Goal: Check status: Check status

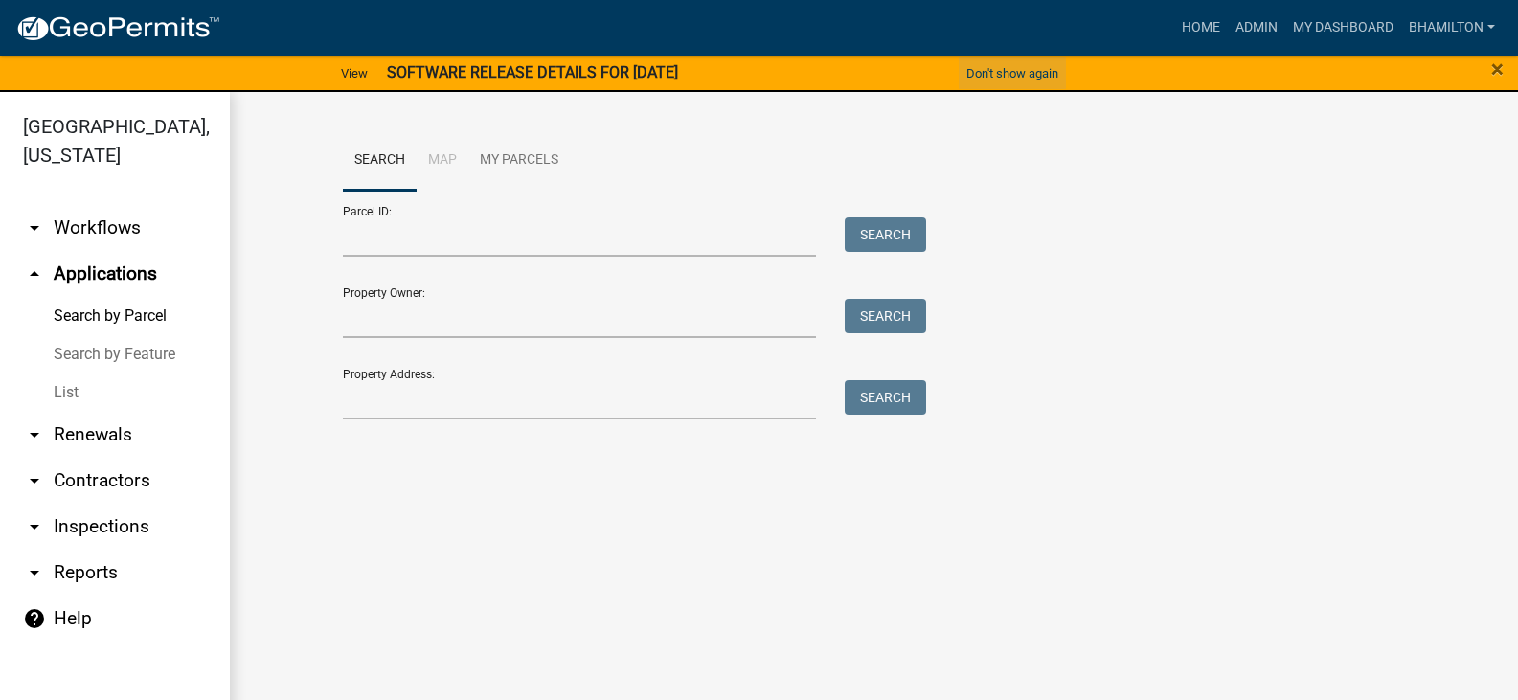
click at [1032, 73] on button "Don't show again" at bounding box center [1012, 73] width 107 height 32
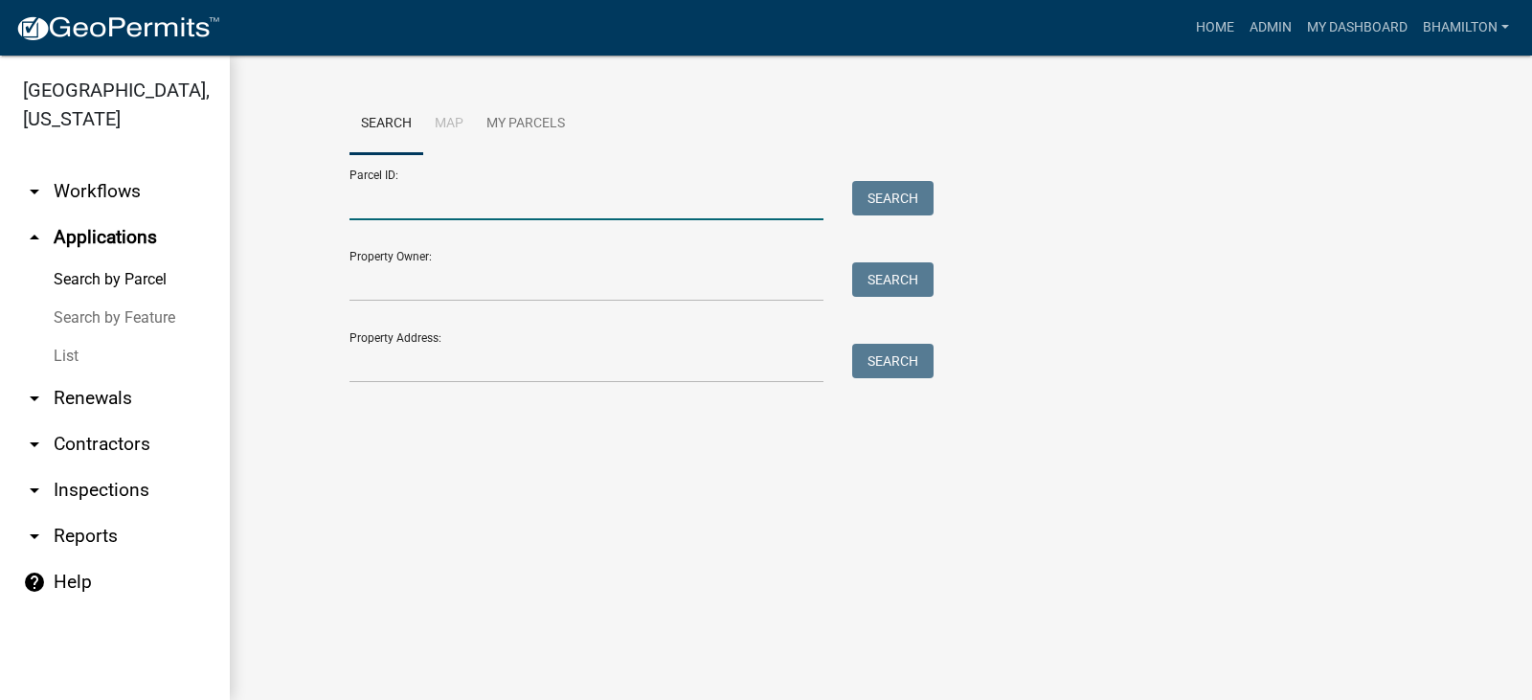
click at [451, 203] on input "Parcel ID:" at bounding box center [587, 200] width 474 height 39
click at [398, 201] on input "Parcel ID:" at bounding box center [587, 200] width 474 height 39
paste input "55-06-15-200-005.002-015"
type input "55-06-15-200-005.002-015"
click at [880, 204] on button "Search" at bounding box center [892, 198] width 81 height 34
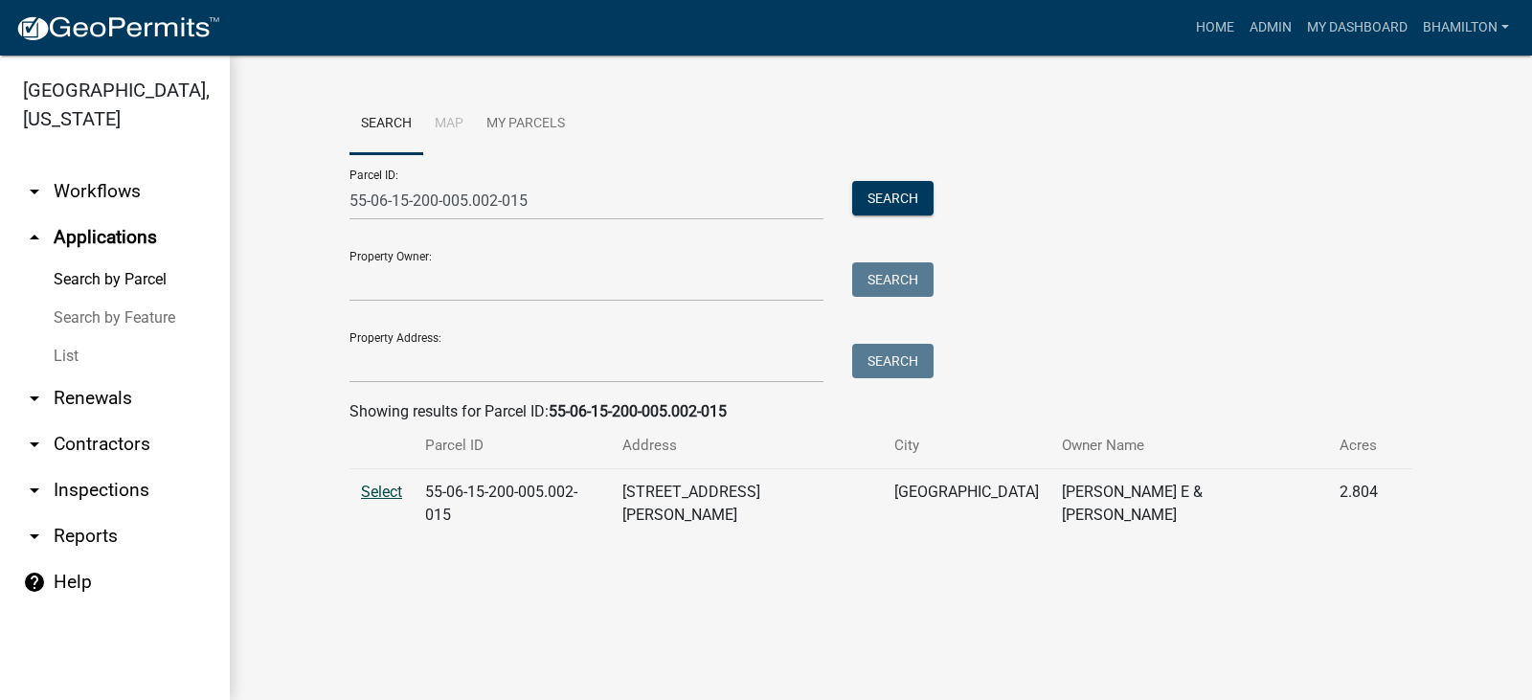
click at [369, 495] on span "Select" at bounding box center [381, 492] width 41 height 18
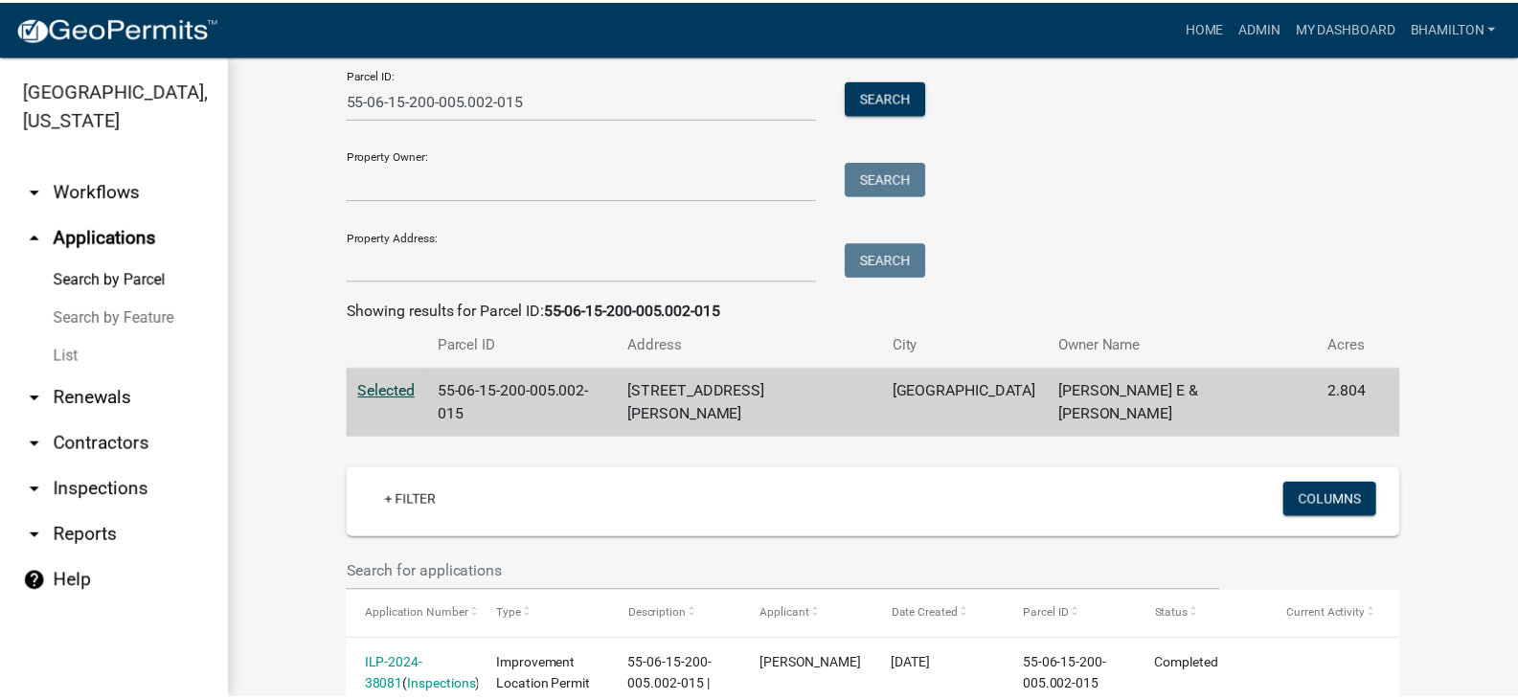
scroll to position [248, 0]
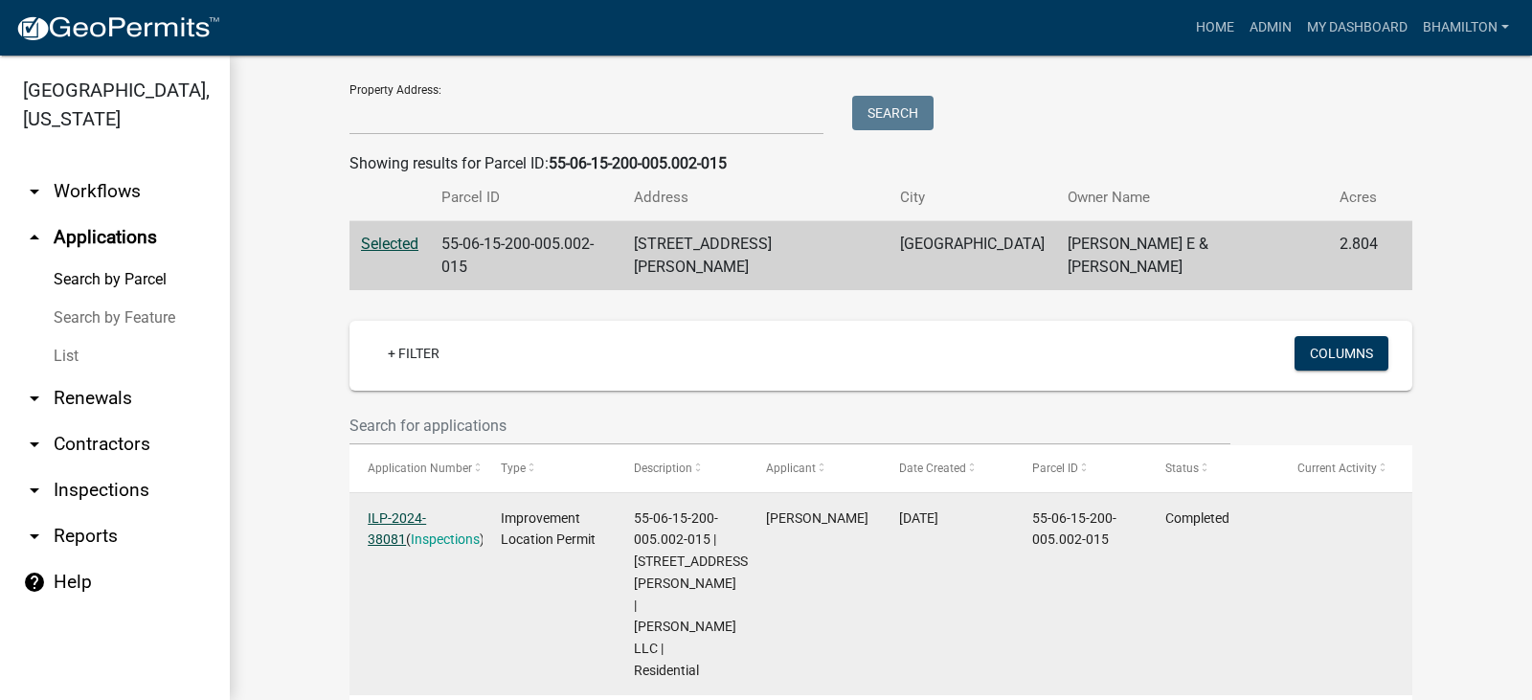
click at [426, 510] on link "ILP-2024-38081" at bounding box center [397, 528] width 58 height 37
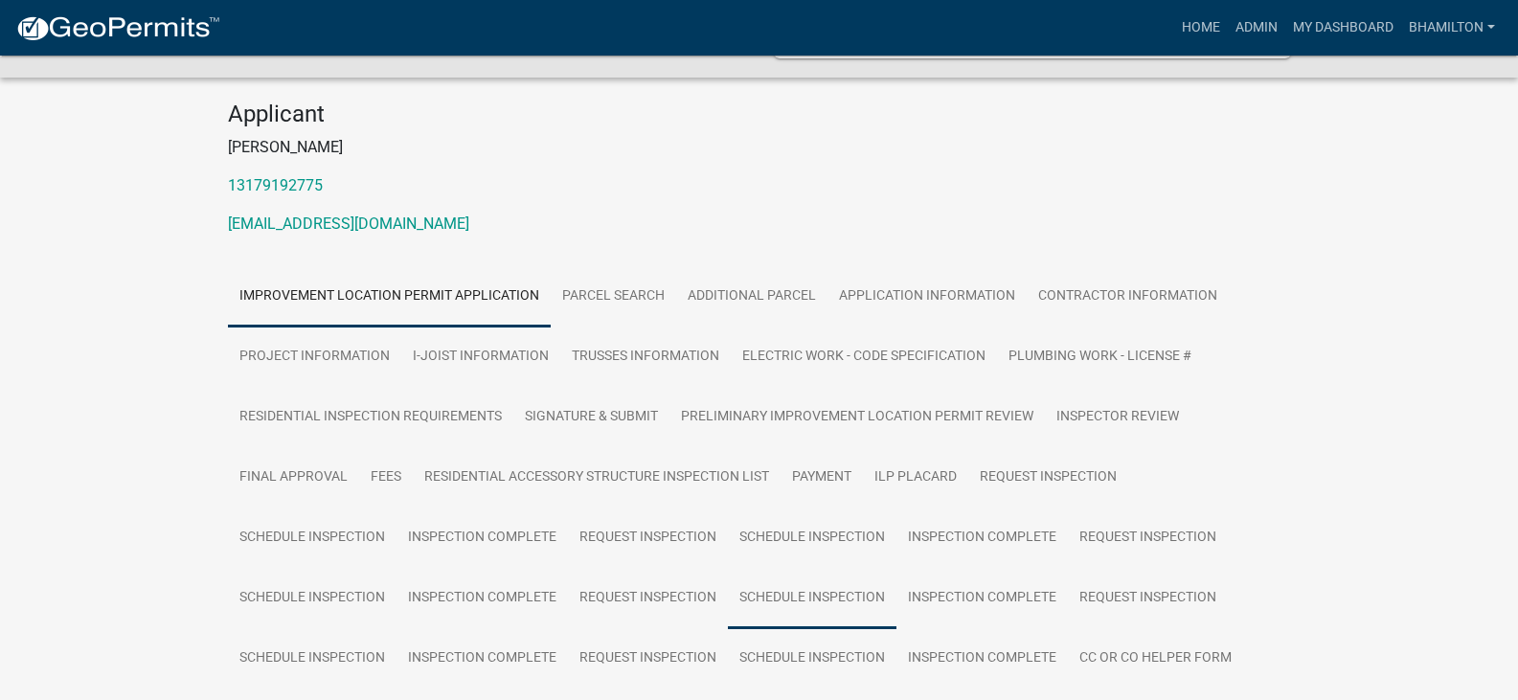
scroll to position [287, 0]
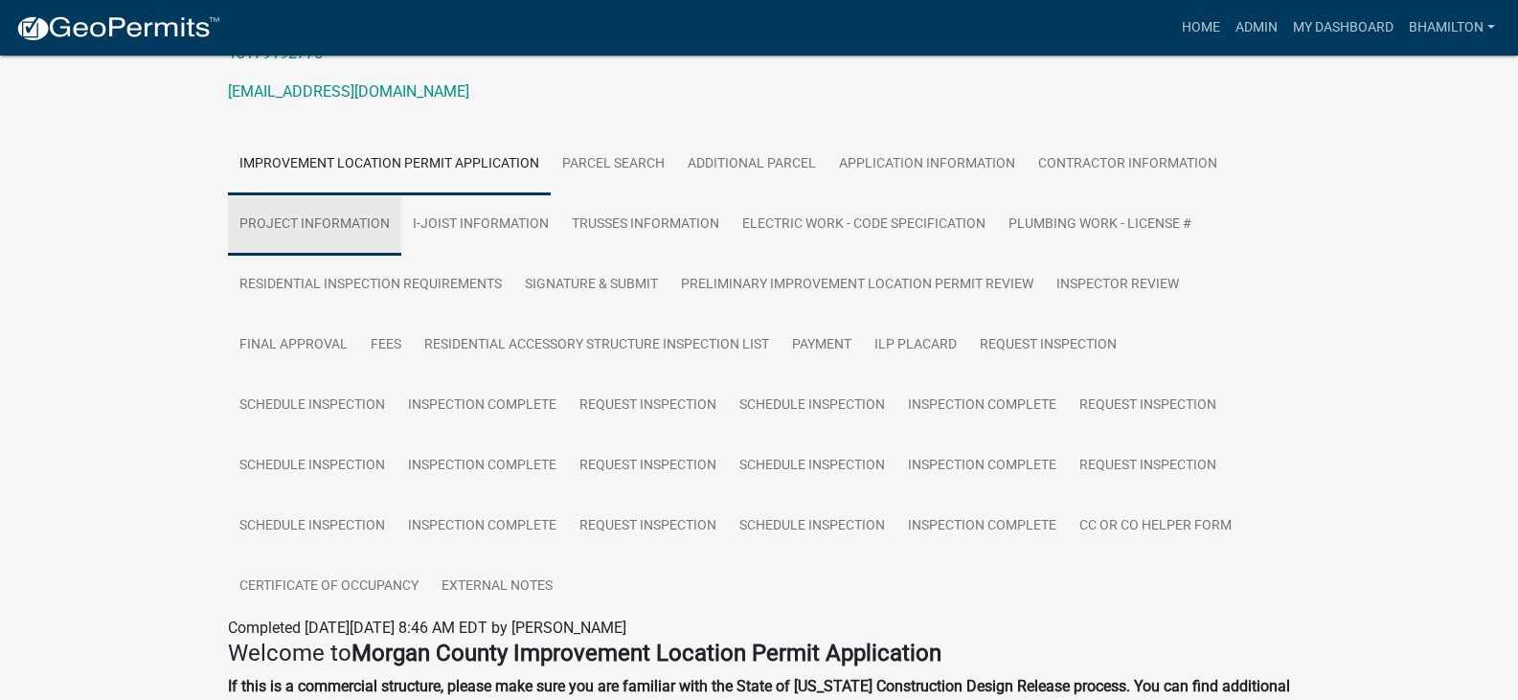
click at [373, 225] on link "Project Information" at bounding box center [314, 224] width 173 height 61
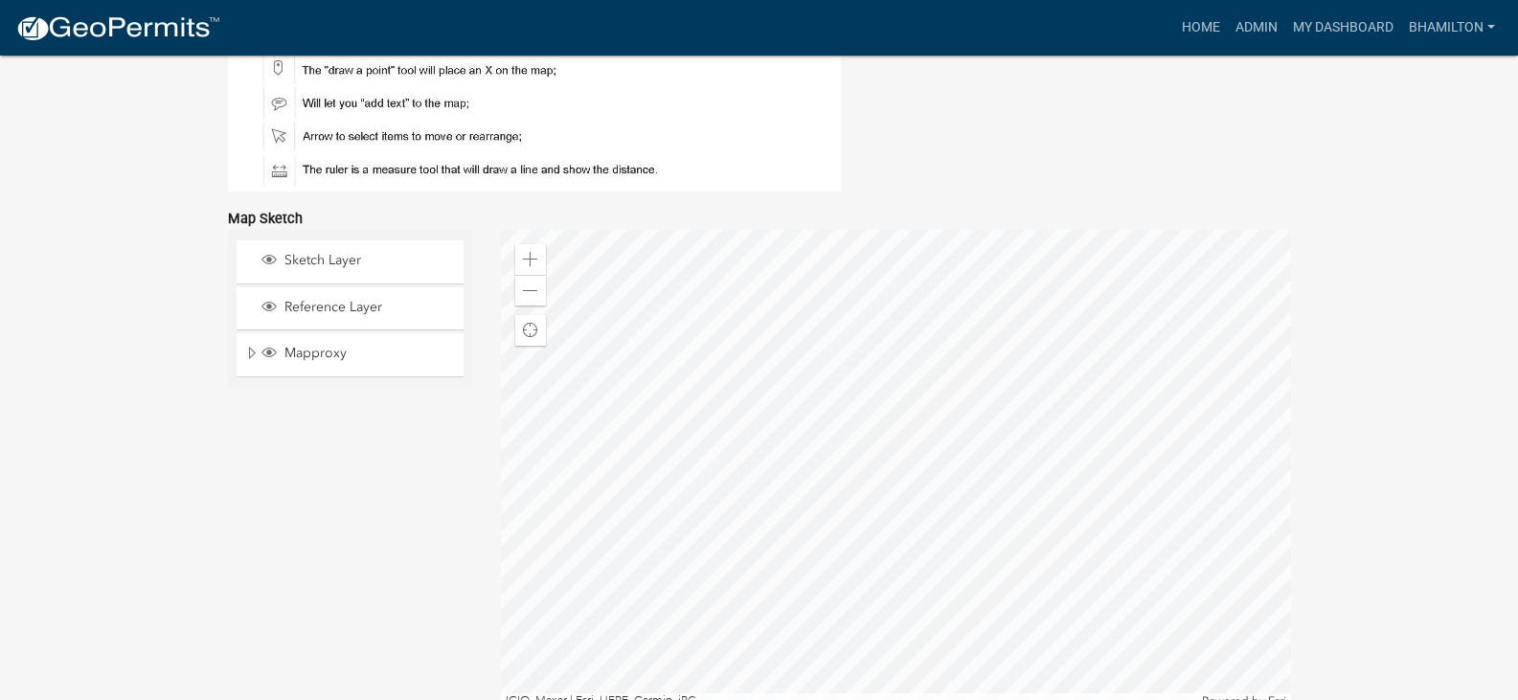
scroll to position [4309, 0]
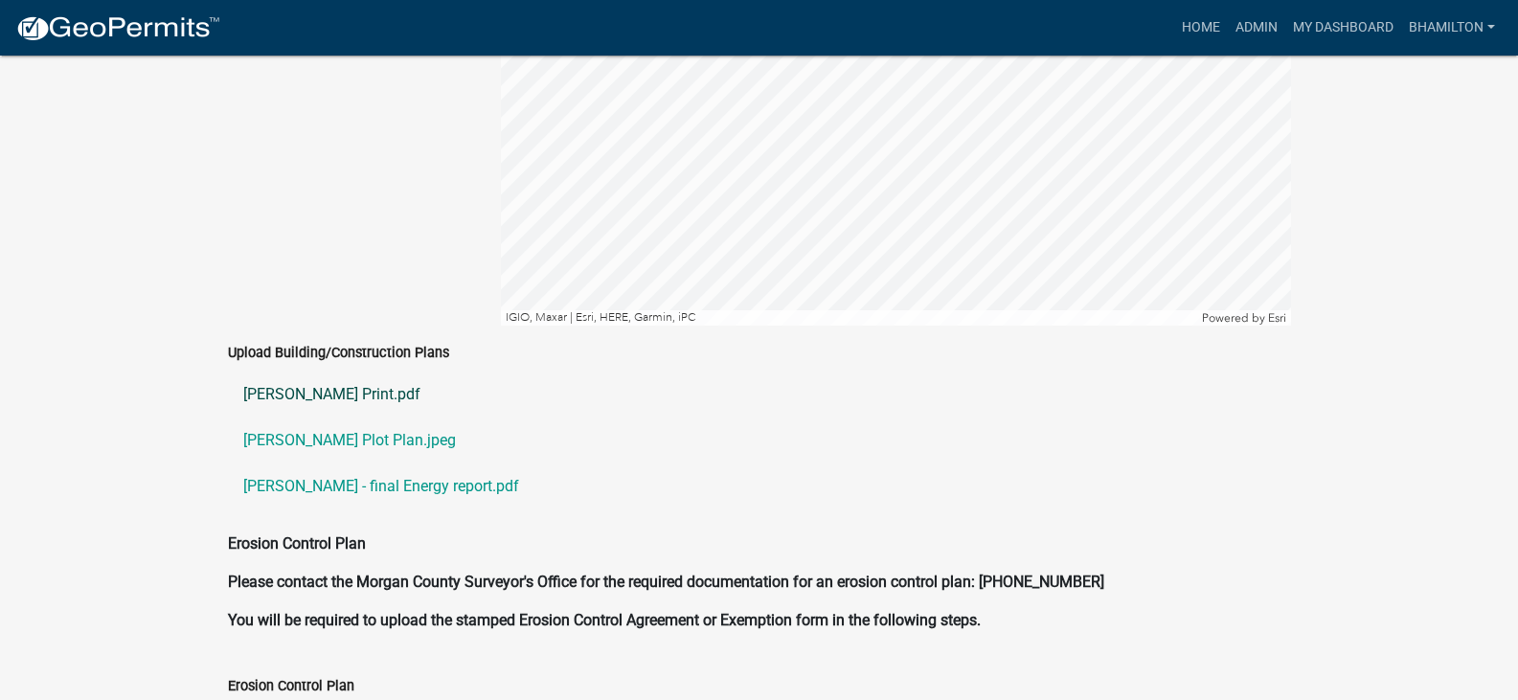
click at [391, 373] on link "[PERSON_NAME] Print.pdf" at bounding box center [759, 395] width 1063 height 46
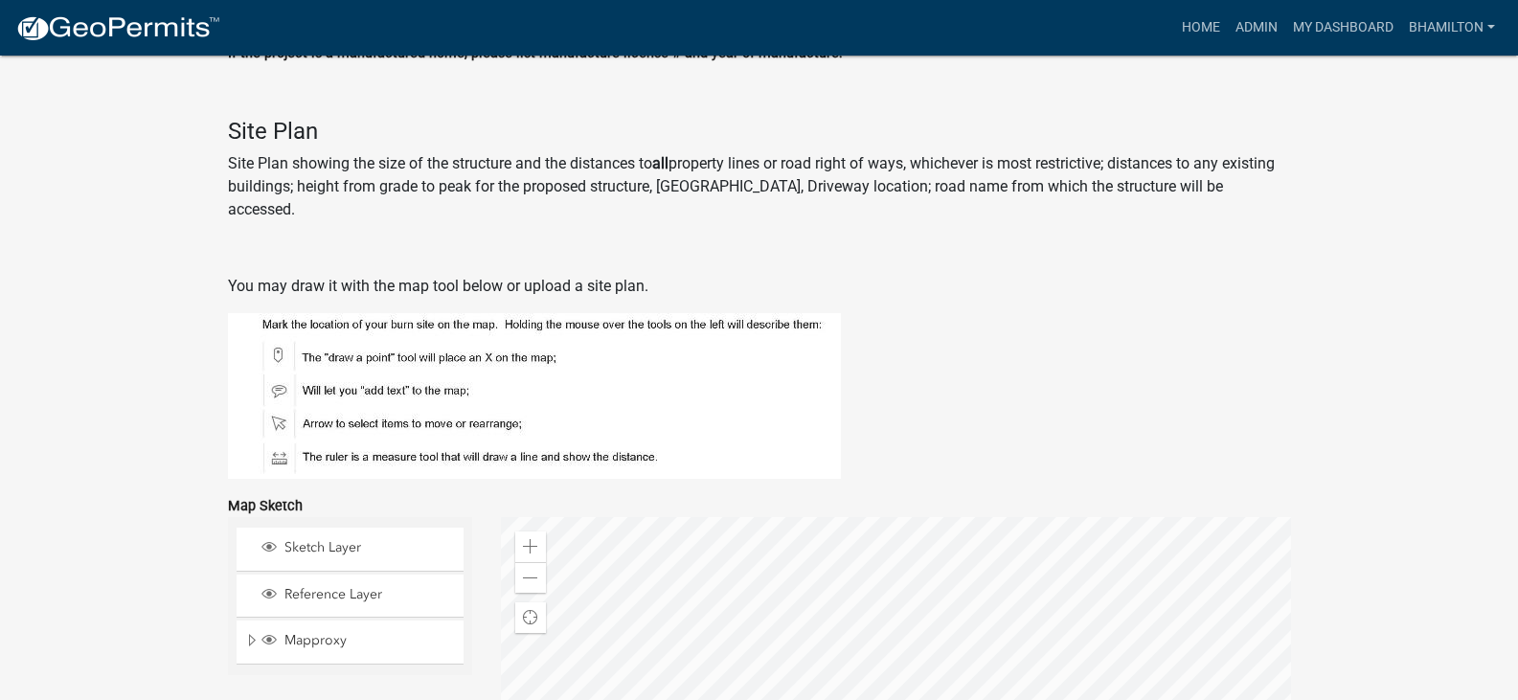
scroll to position [4214, 0]
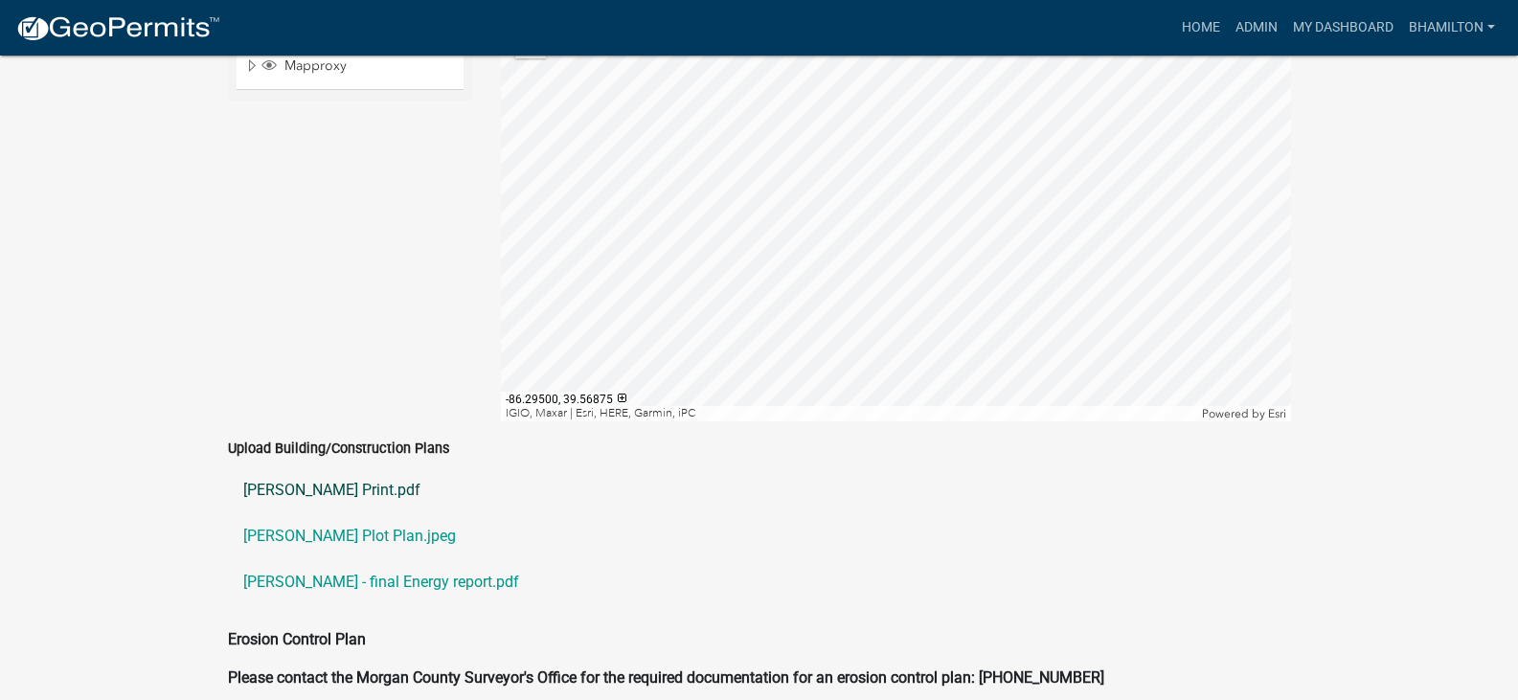
click at [393, 467] on link "[PERSON_NAME] Print.pdf" at bounding box center [759, 490] width 1063 height 46
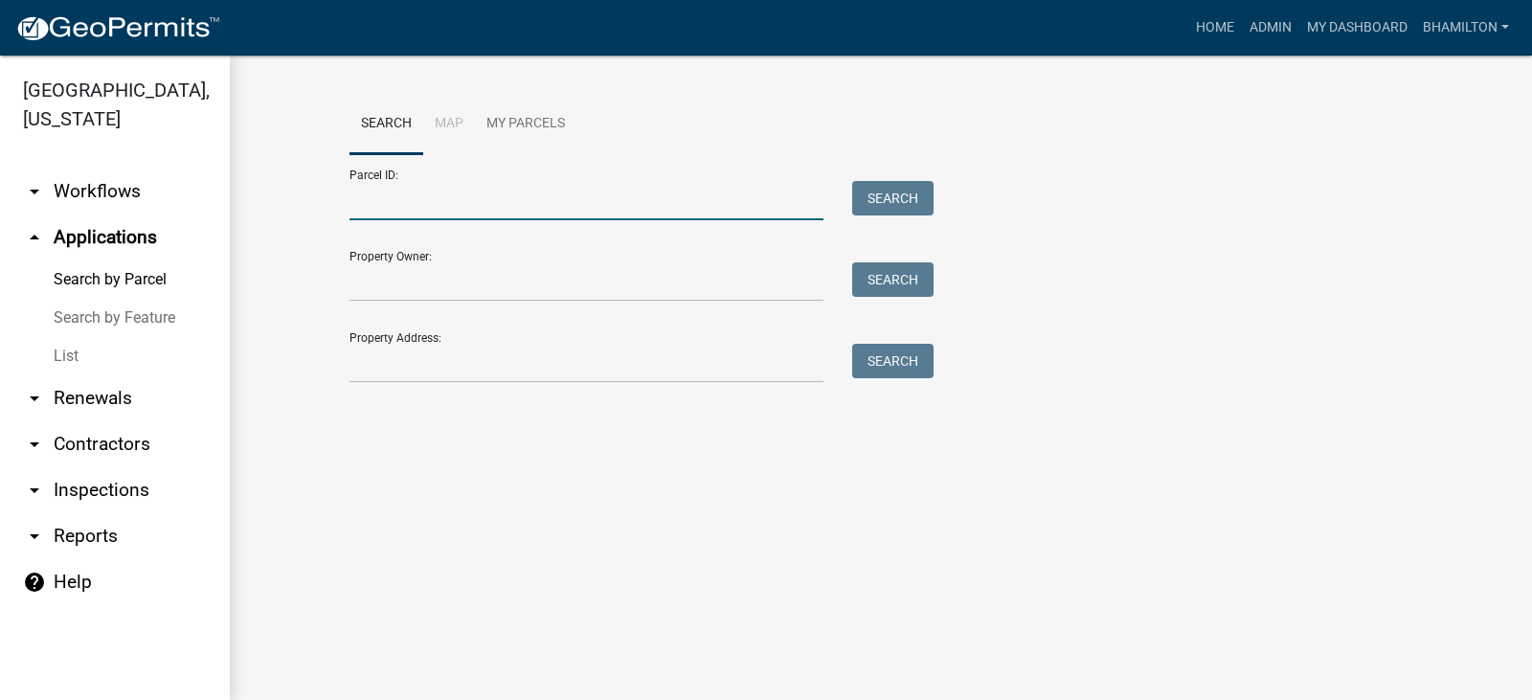
click at [398, 199] on input "Parcel ID:" at bounding box center [587, 200] width 474 height 39
paste input "55-02-35-150-044.000-015"
type input "55-02-35-150-044.000-015"
click at [905, 195] on button "Search" at bounding box center [892, 198] width 81 height 34
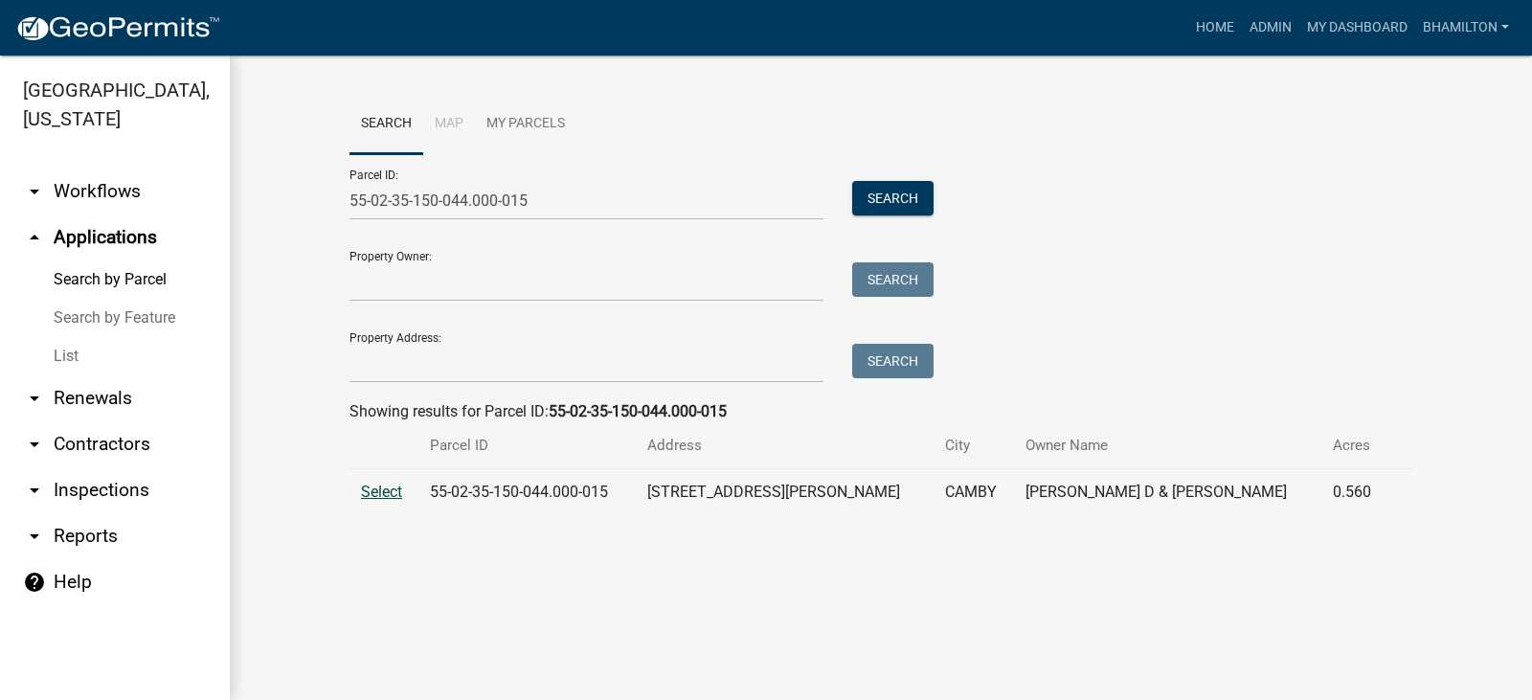
click at [394, 497] on span "Select" at bounding box center [381, 492] width 41 height 18
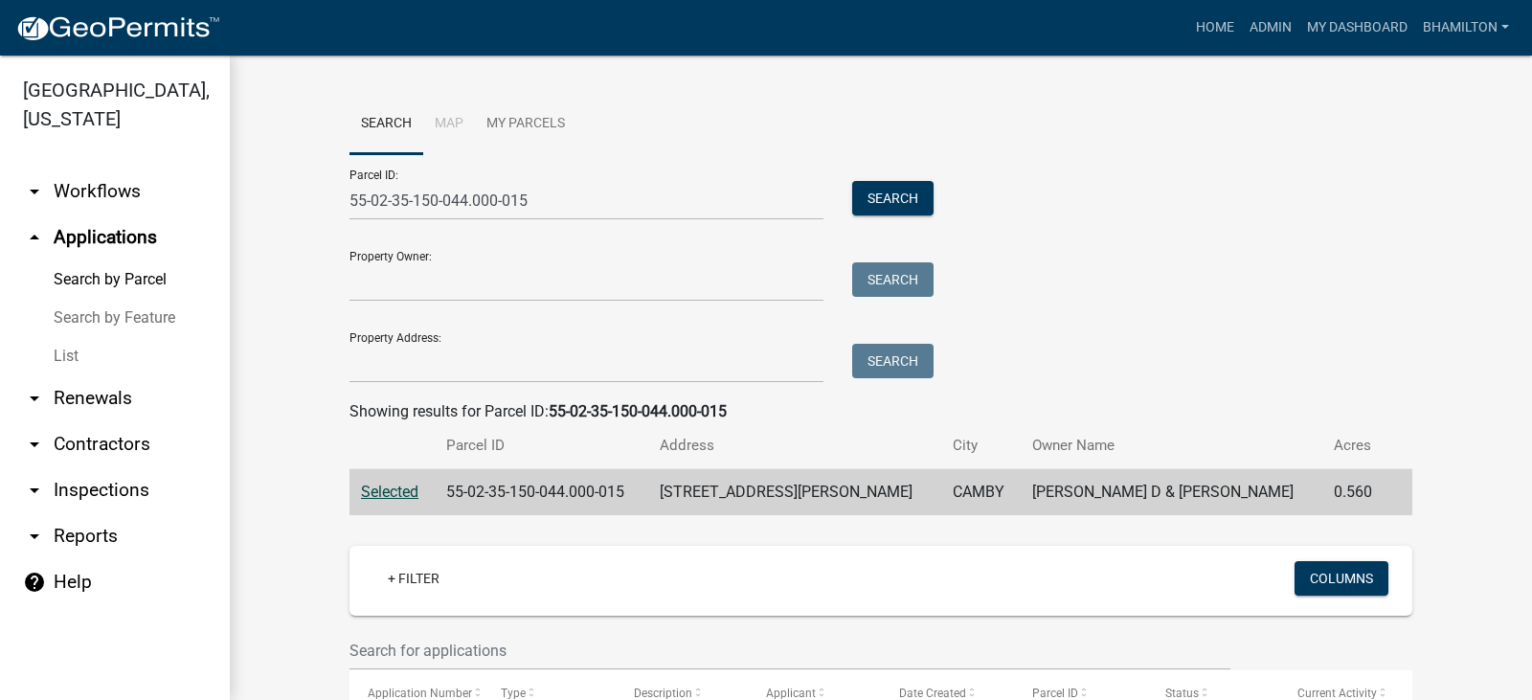
scroll to position [341, 0]
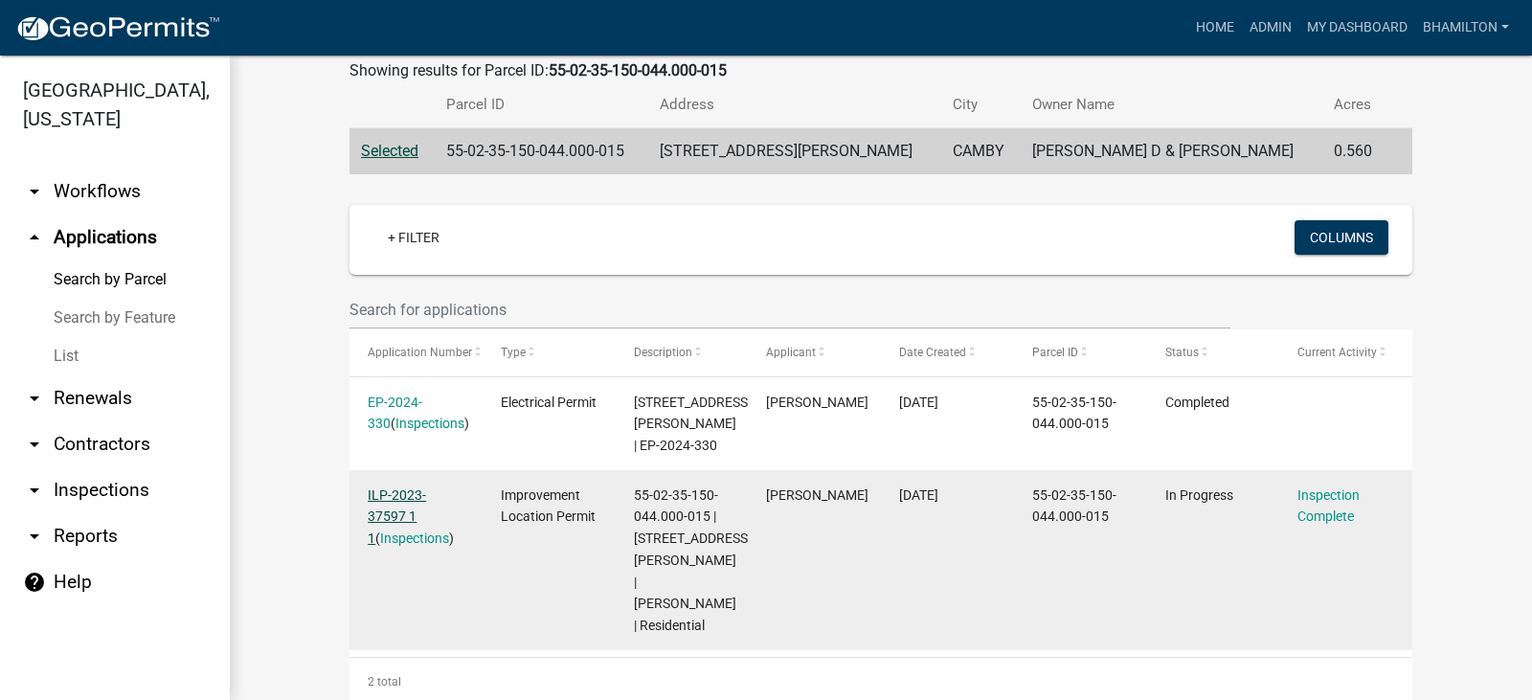
click at [401, 498] on link "ILP-2023-37597 1 1" at bounding box center [397, 516] width 58 height 59
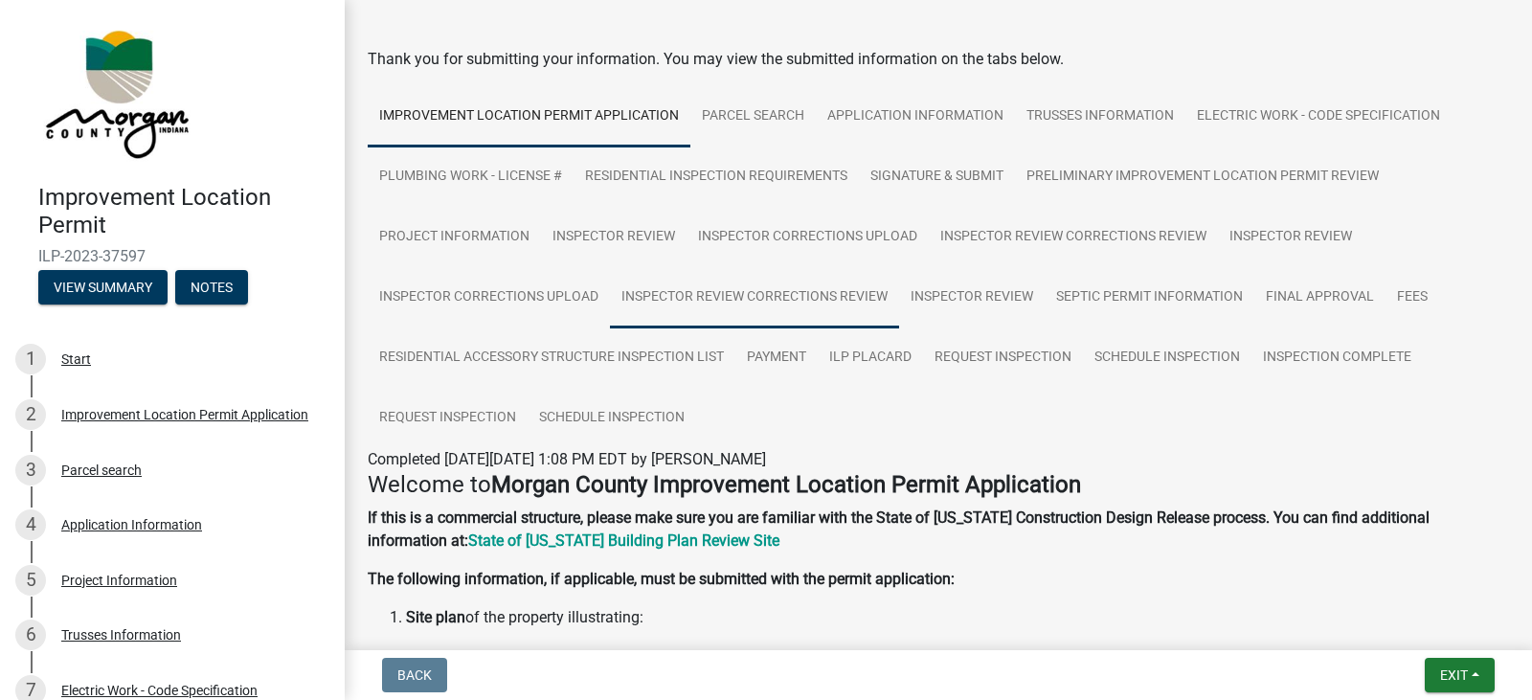
scroll to position [192, 0]
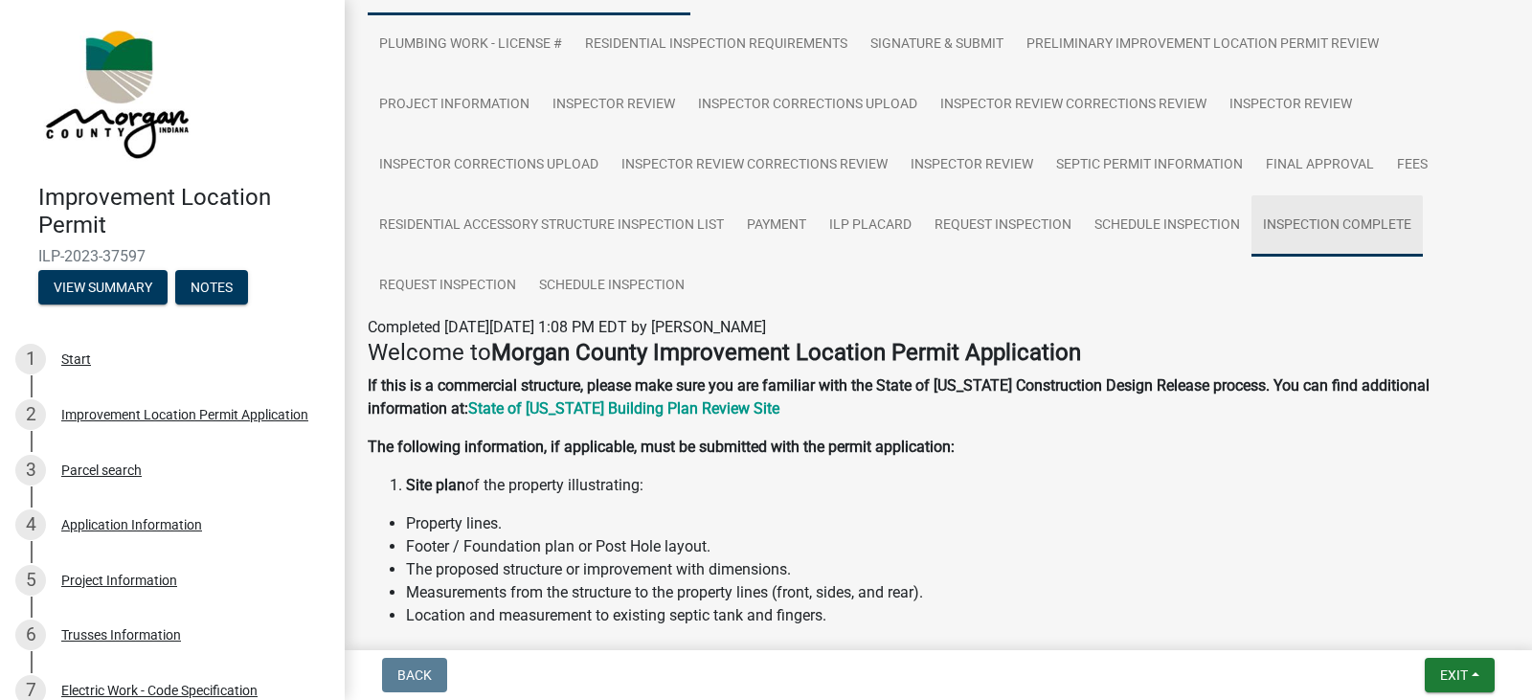
click at [1329, 225] on link "Inspection Complete" at bounding box center [1337, 225] width 171 height 61
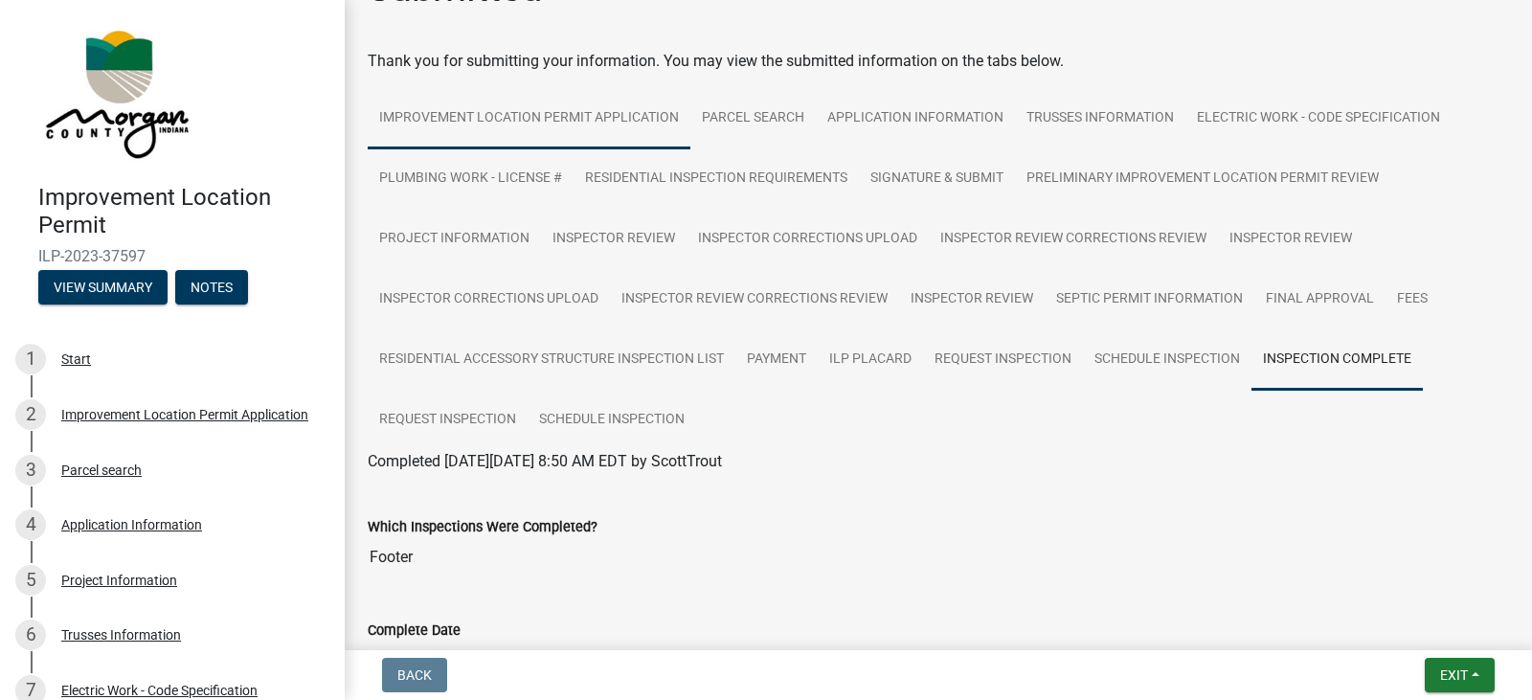
scroll to position [0, 0]
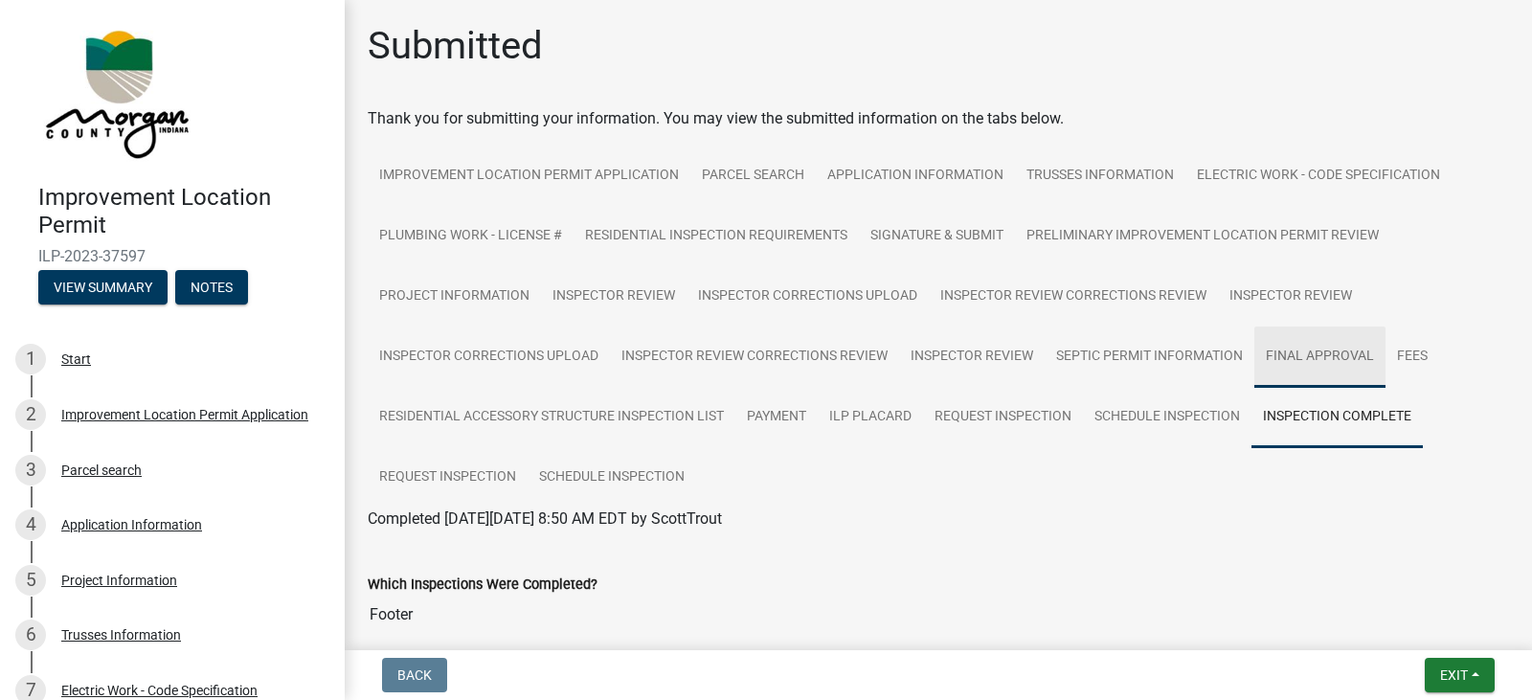
click at [1301, 358] on link "Final Approval" at bounding box center [1319, 357] width 131 height 61
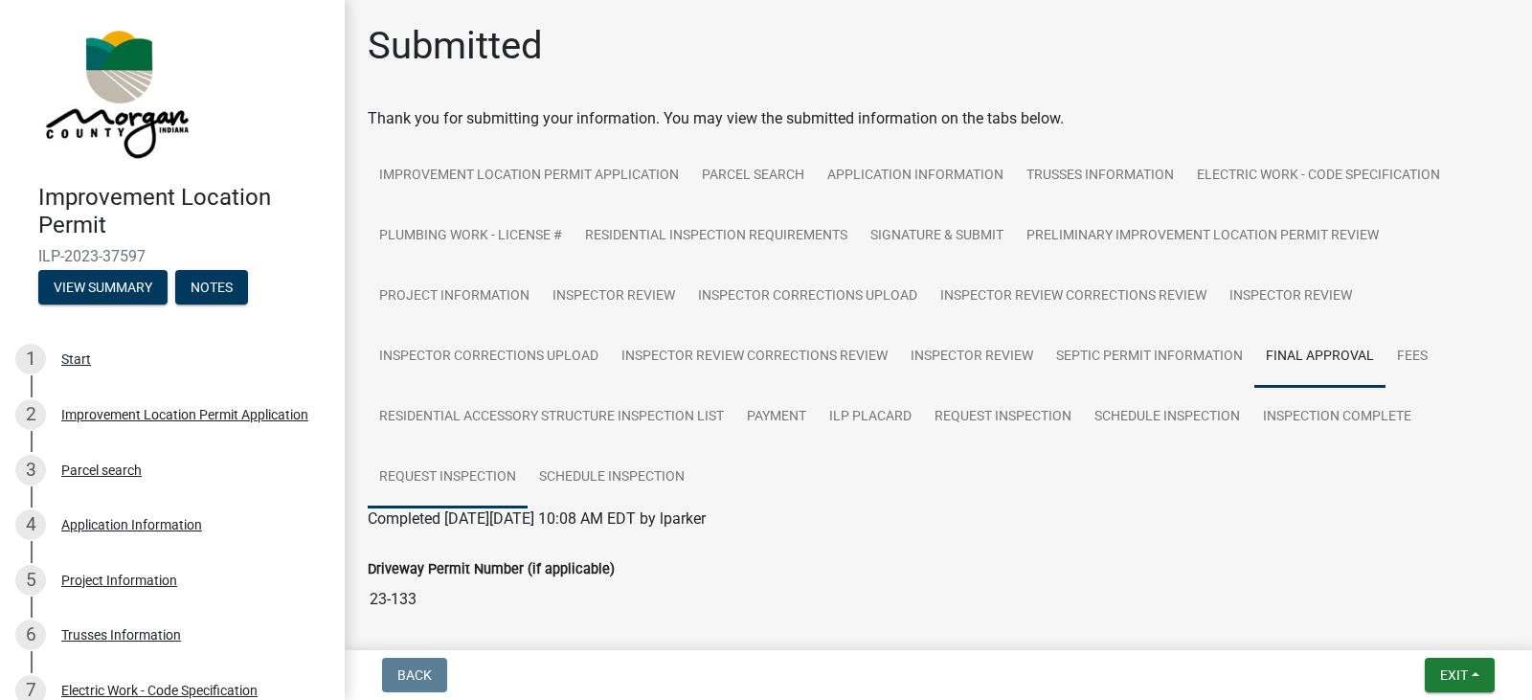
click at [480, 480] on link "Request Inspection" at bounding box center [448, 477] width 160 height 61
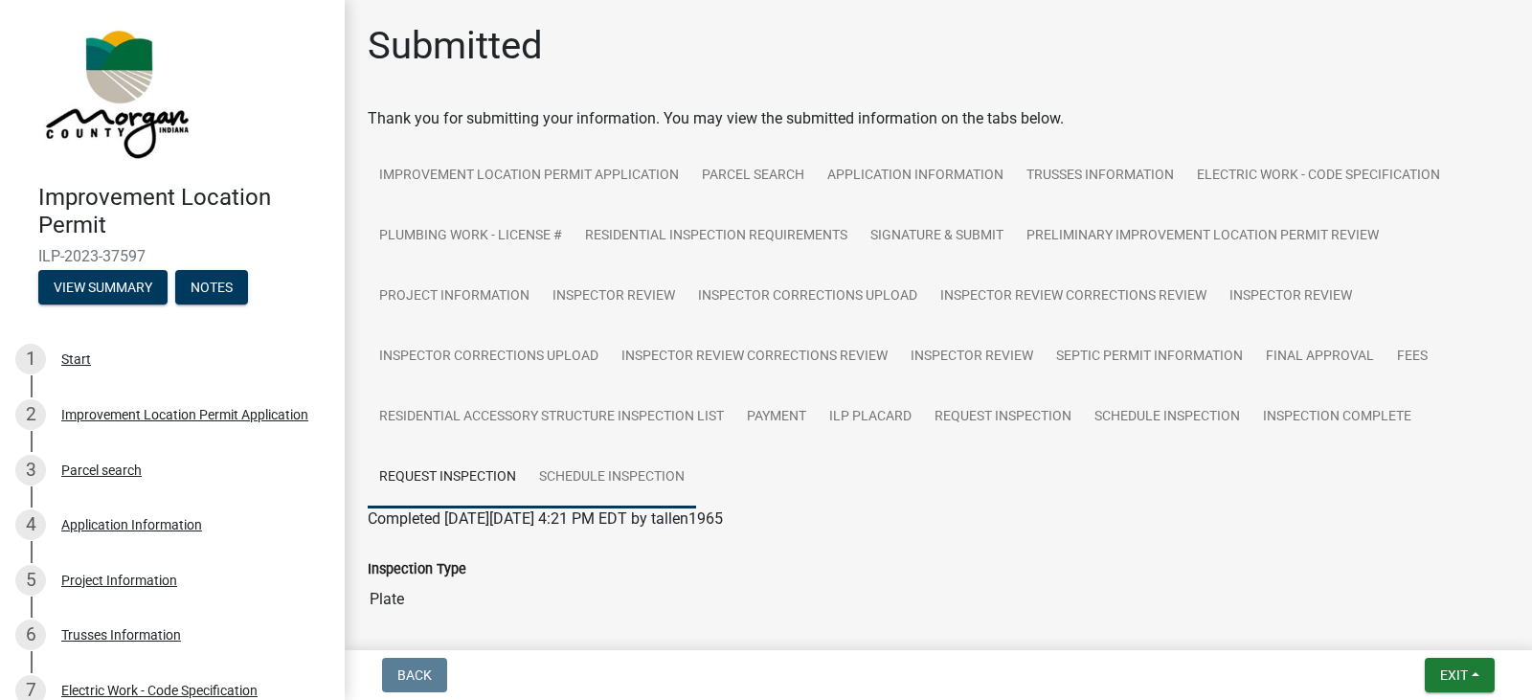
click at [588, 472] on link "Schedule Inspection" at bounding box center [612, 477] width 169 height 61
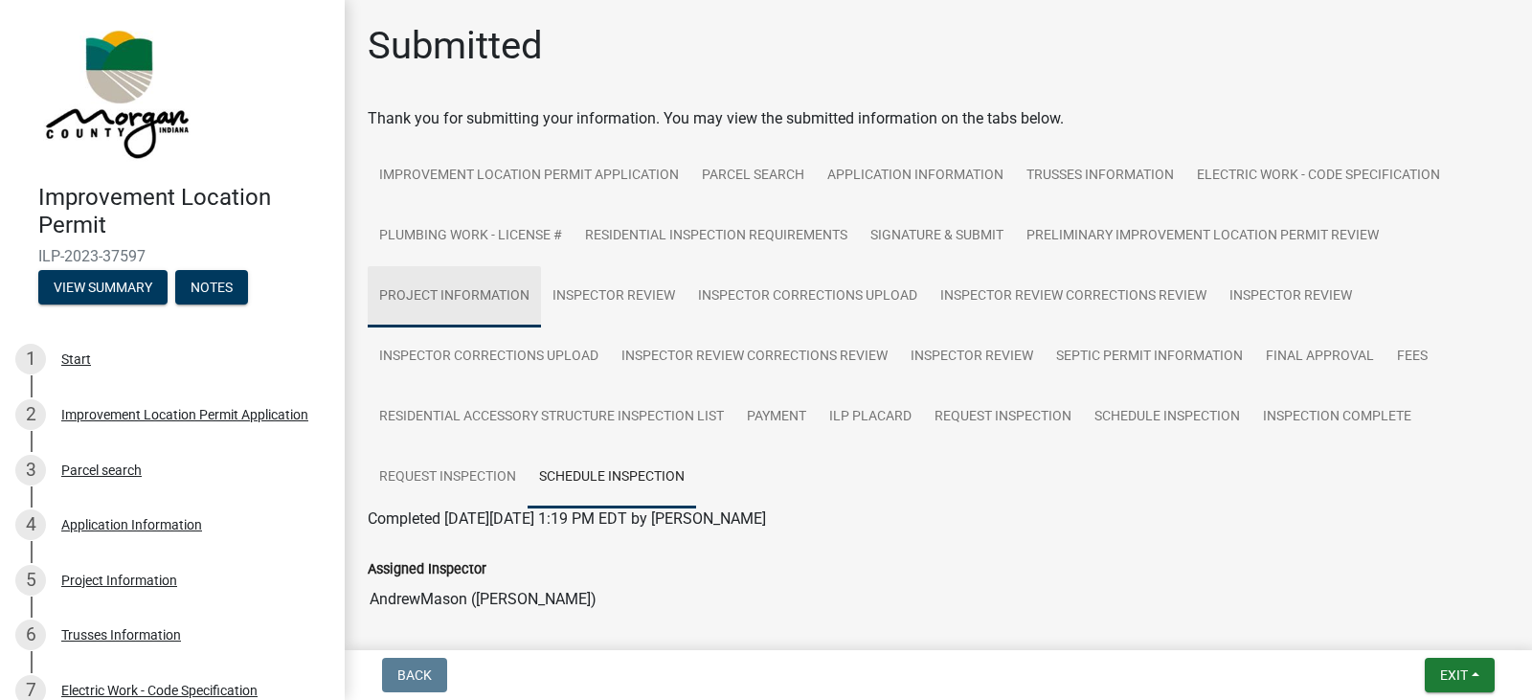
click at [504, 293] on link "Project Information" at bounding box center [454, 296] width 173 height 61
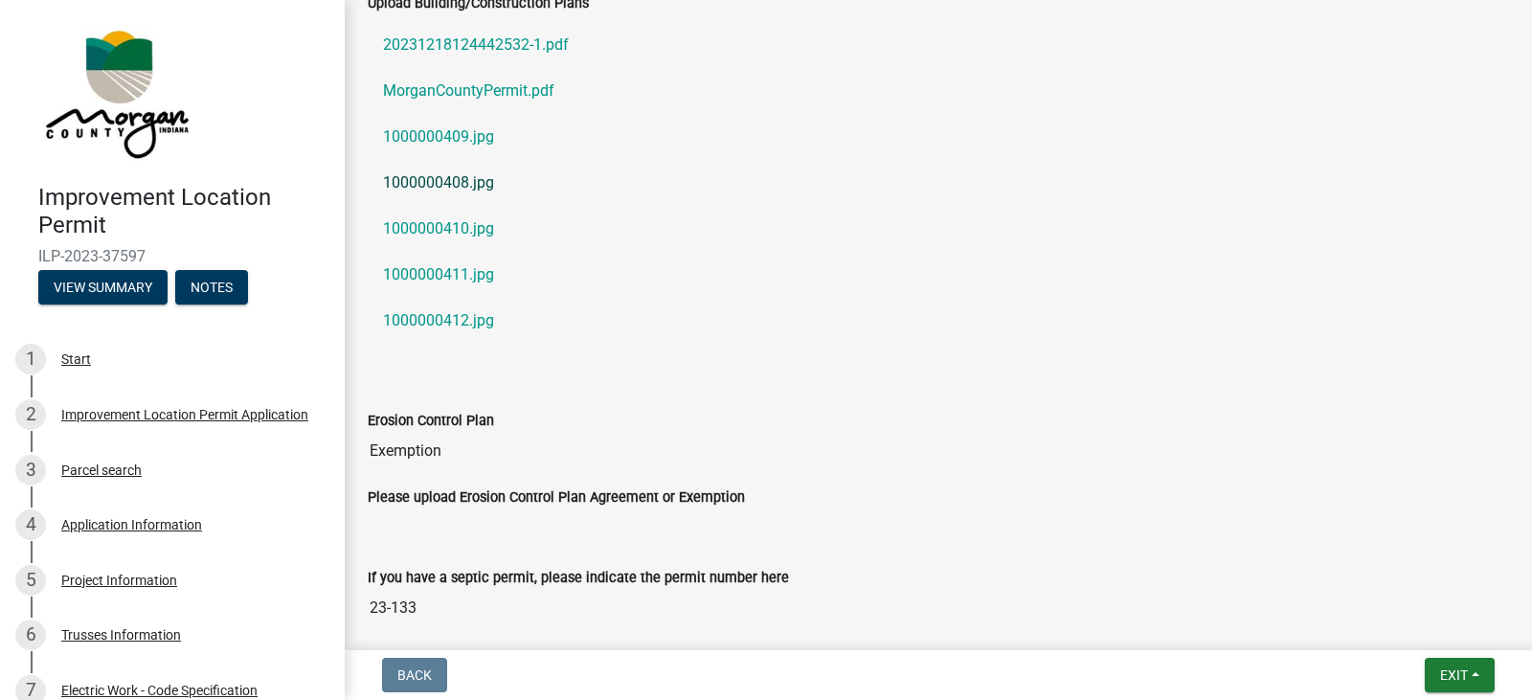
scroll to position [3447, 0]
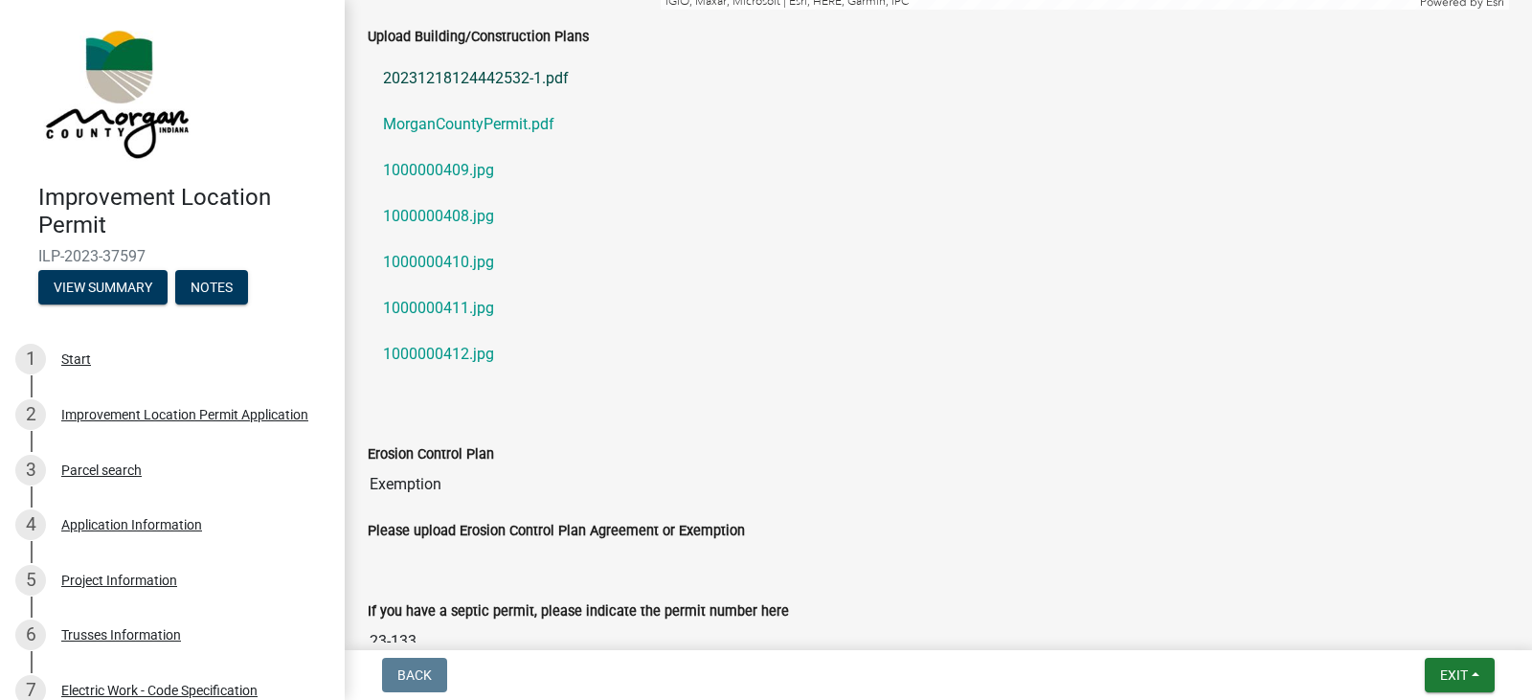
click at [487, 76] on link "20231218124442532-1.pdf" at bounding box center [938, 79] width 1141 height 46
click at [488, 176] on link "1000000409.jpg" at bounding box center [938, 170] width 1141 height 46
click at [482, 216] on link "1000000408.jpg" at bounding box center [938, 216] width 1141 height 46
click at [458, 258] on link "1000000410.jpg" at bounding box center [938, 262] width 1141 height 46
click at [476, 303] on link "1000000411.jpg" at bounding box center [938, 308] width 1141 height 46
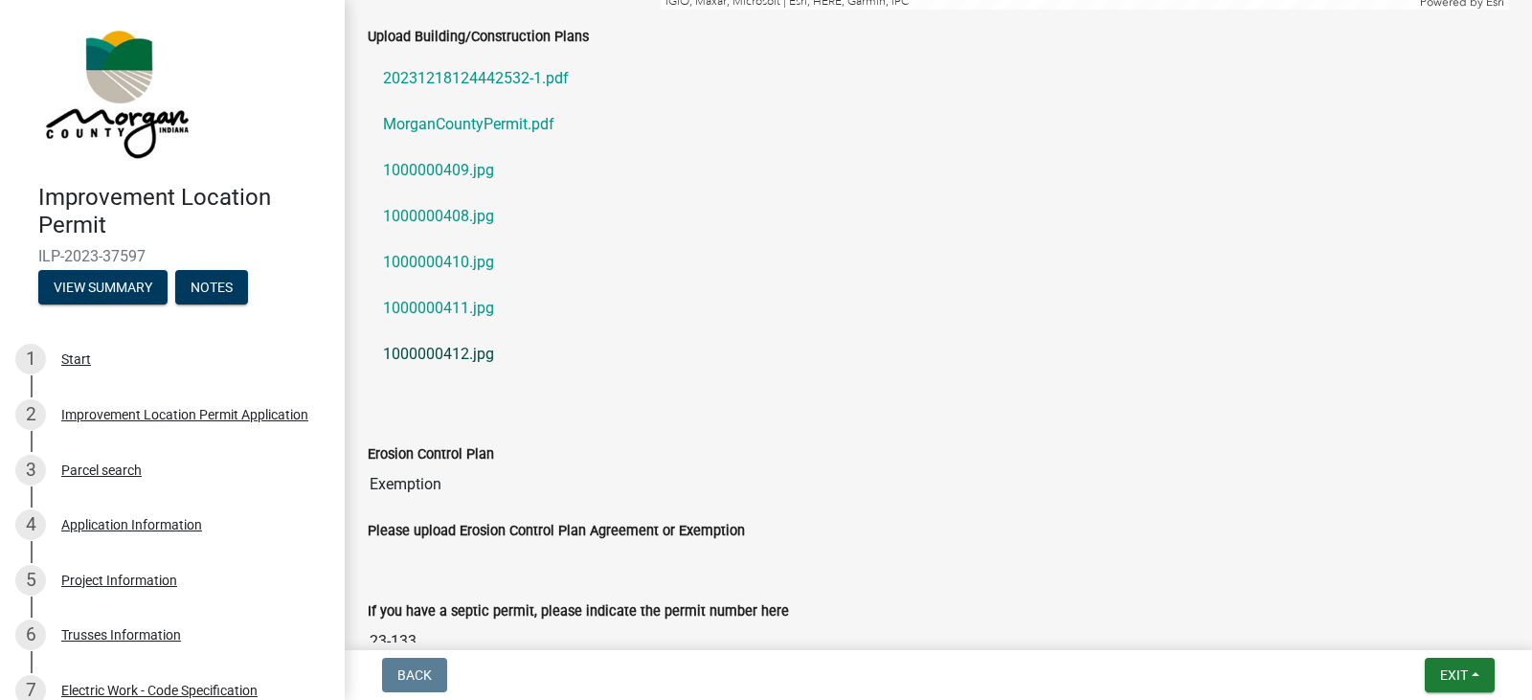
click at [455, 355] on link "1000000412.jpg" at bounding box center [938, 354] width 1141 height 46
click at [516, 83] on link "20231218124442532-1.pdf" at bounding box center [938, 79] width 1141 height 46
click at [510, 124] on link "MorganCountyPermit.pdf" at bounding box center [938, 125] width 1141 height 46
click at [487, 171] on link "1000000409.jpg" at bounding box center [938, 170] width 1141 height 46
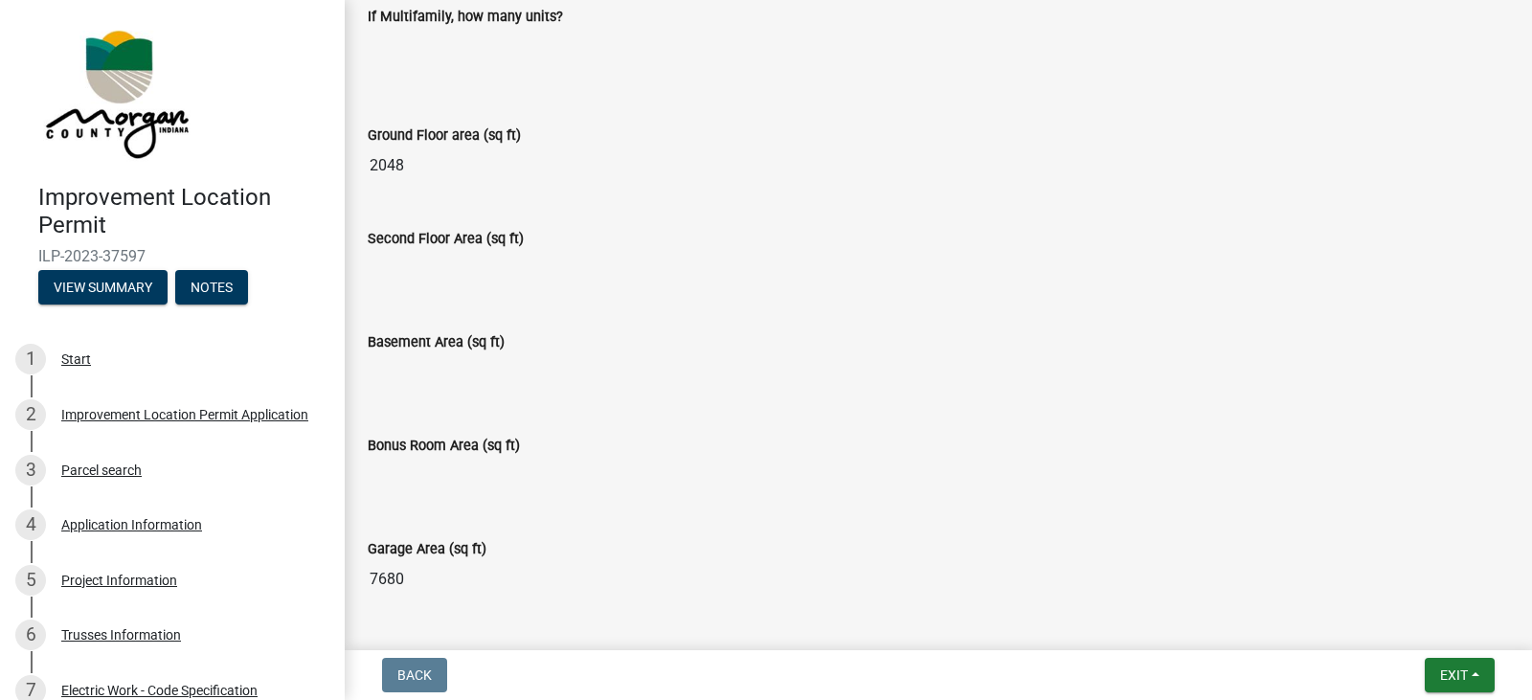
scroll to position [958, 0]
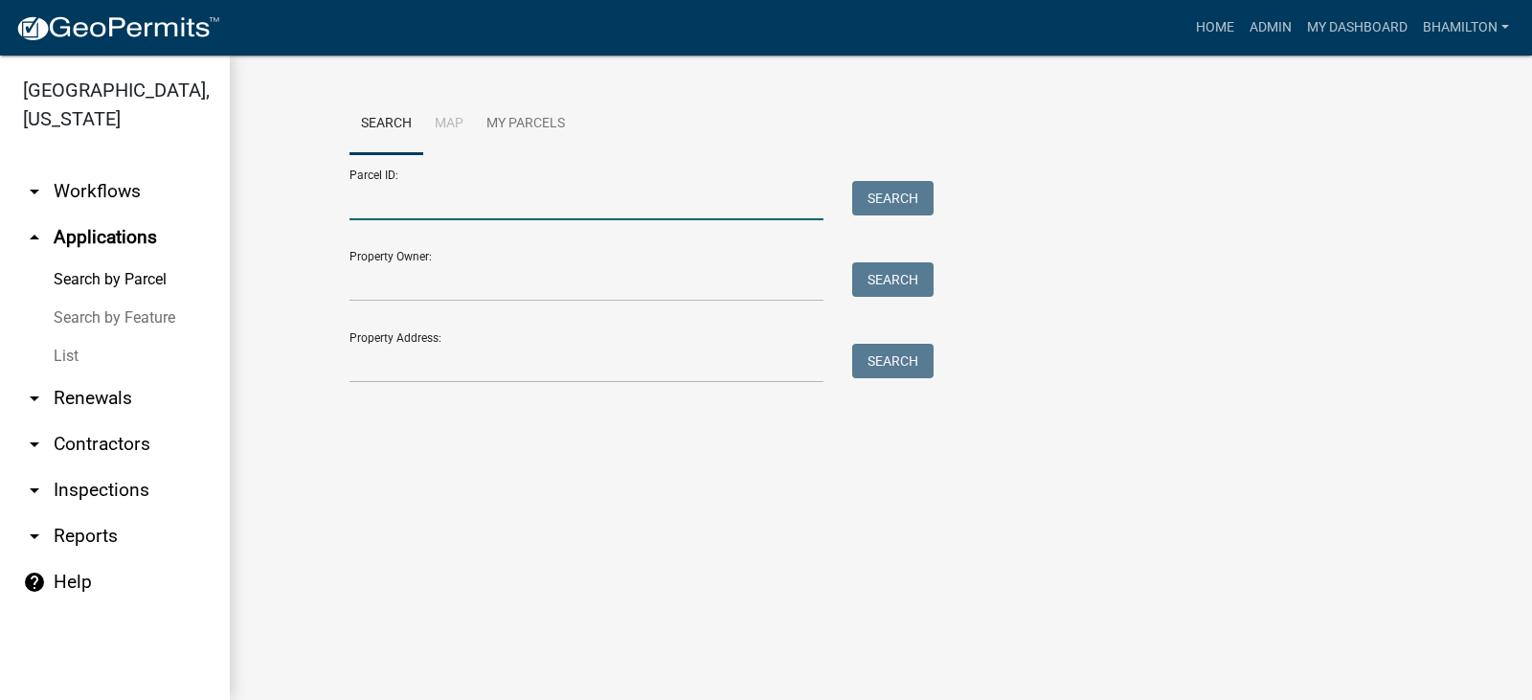
click at [414, 197] on input "Parcel ID:" at bounding box center [587, 200] width 474 height 39
paste input "55-02-26-350-002.000-015"
type input "55-02-26-350-002.000-015"
click at [898, 202] on button "Search" at bounding box center [892, 198] width 81 height 34
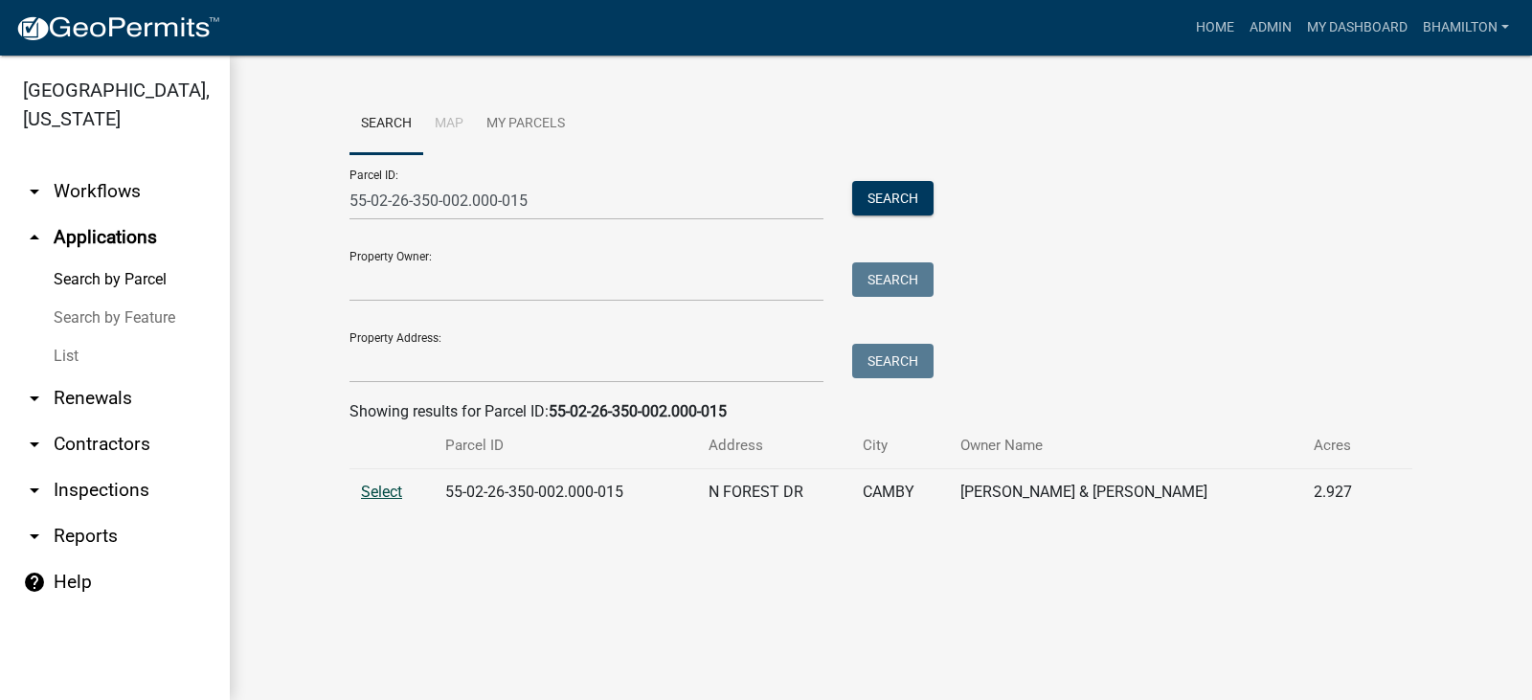
click at [389, 492] on span "Select" at bounding box center [381, 492] width 41 height 18
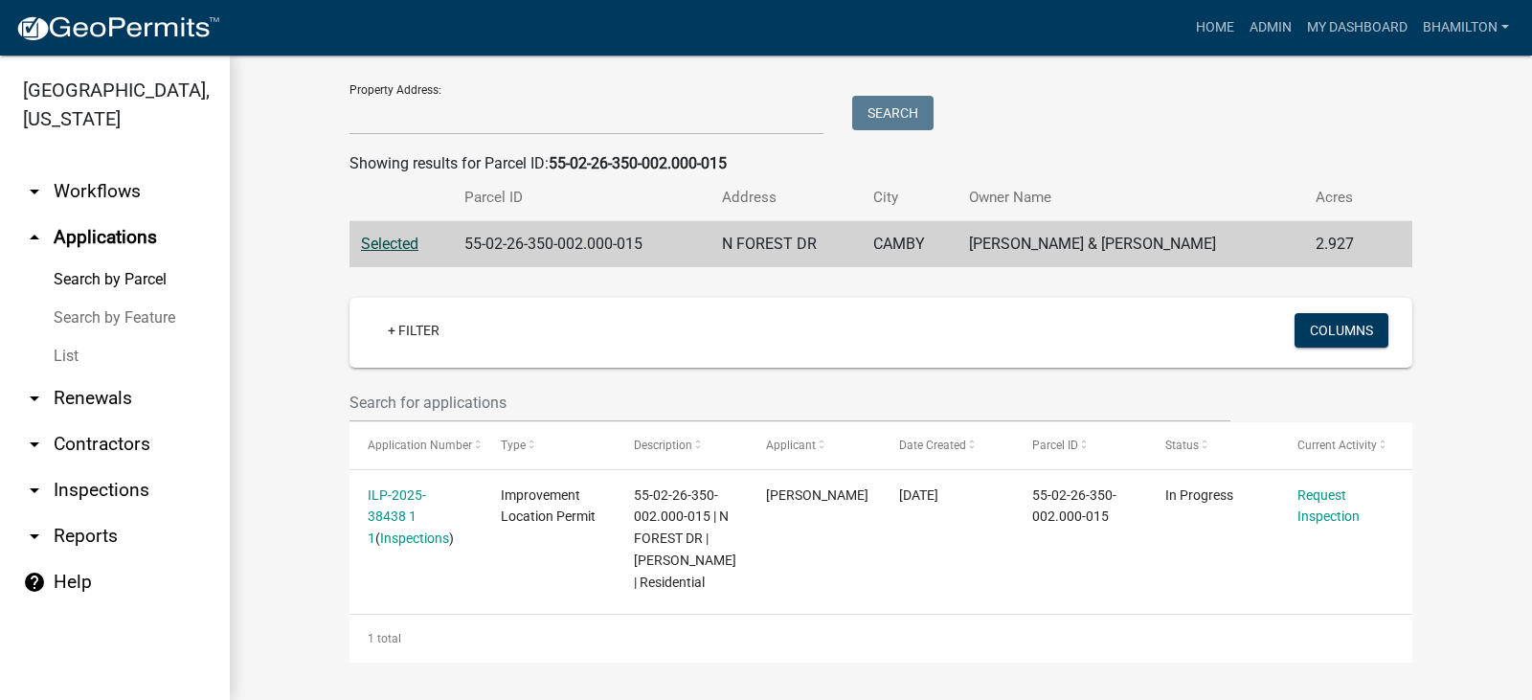
scroll to position [270, 0]
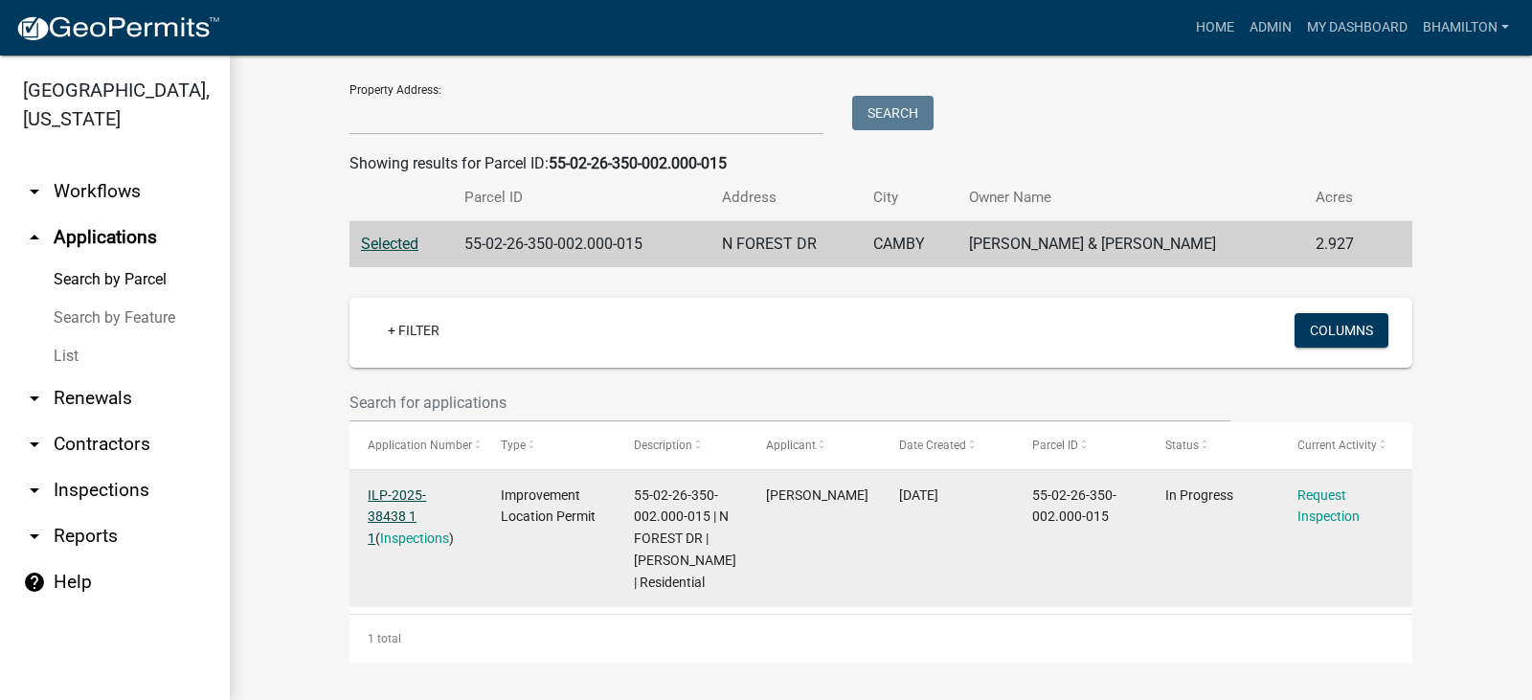
click at [418, 487] on link "ILP-2025-38438 1 1" at bounding box center [397, 516] width 58 height 59
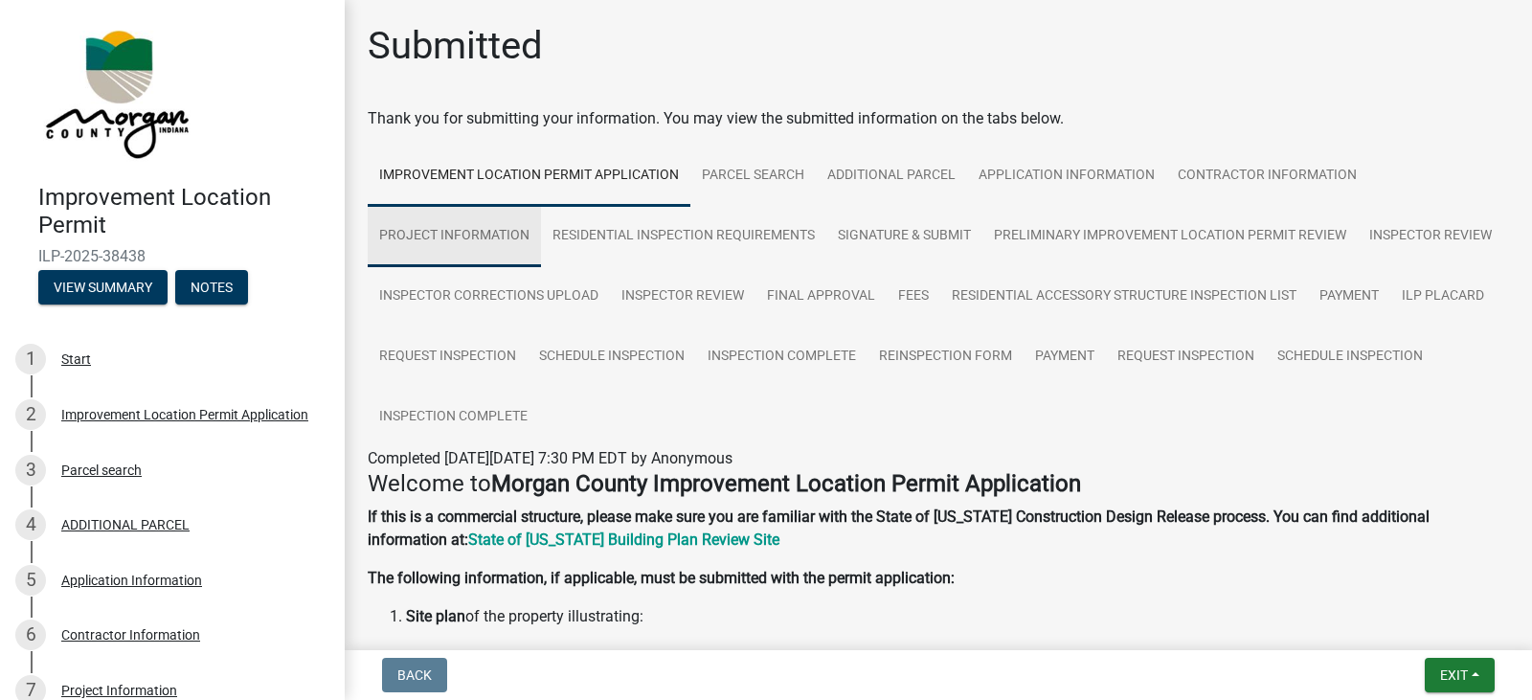
click at [489, 231] on link "Project Information" at bounding box center [454, 236] width 173 height 61
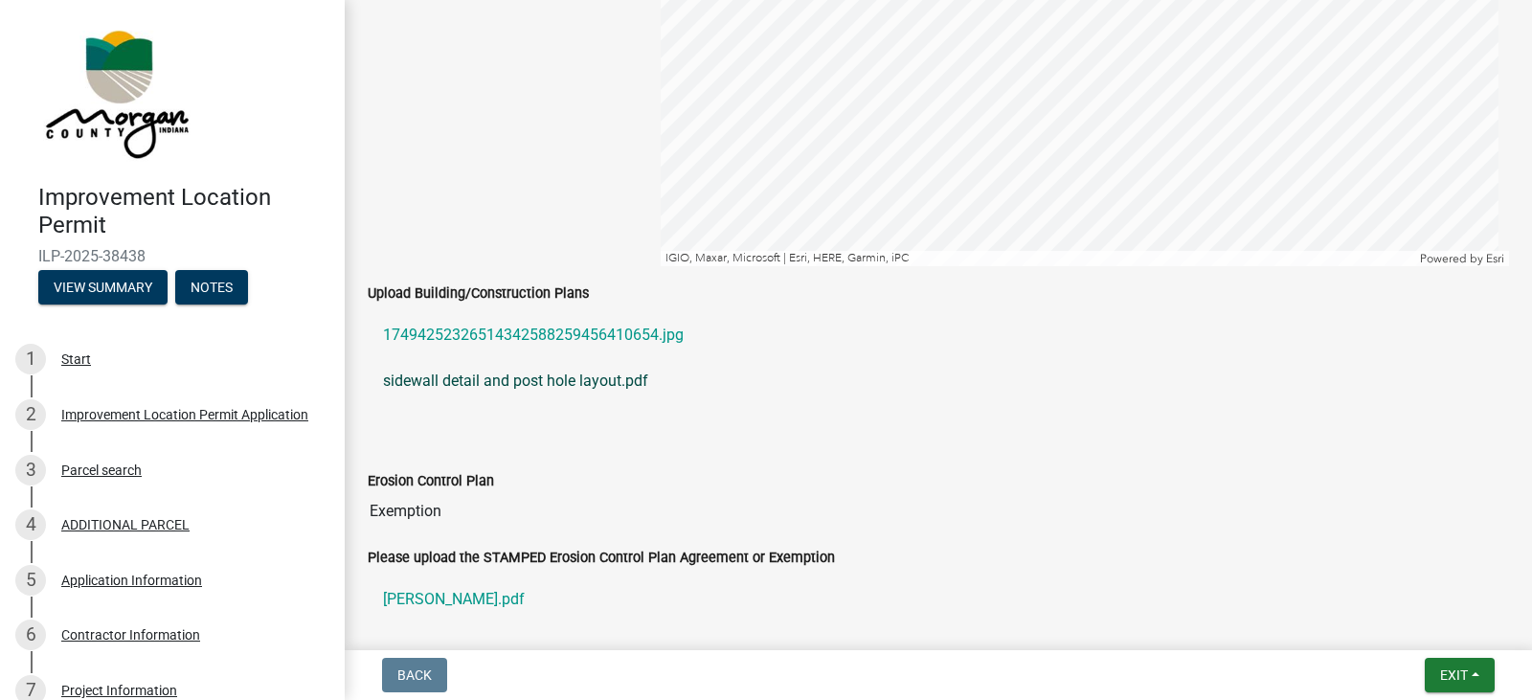
scroll to position [3543, 0]
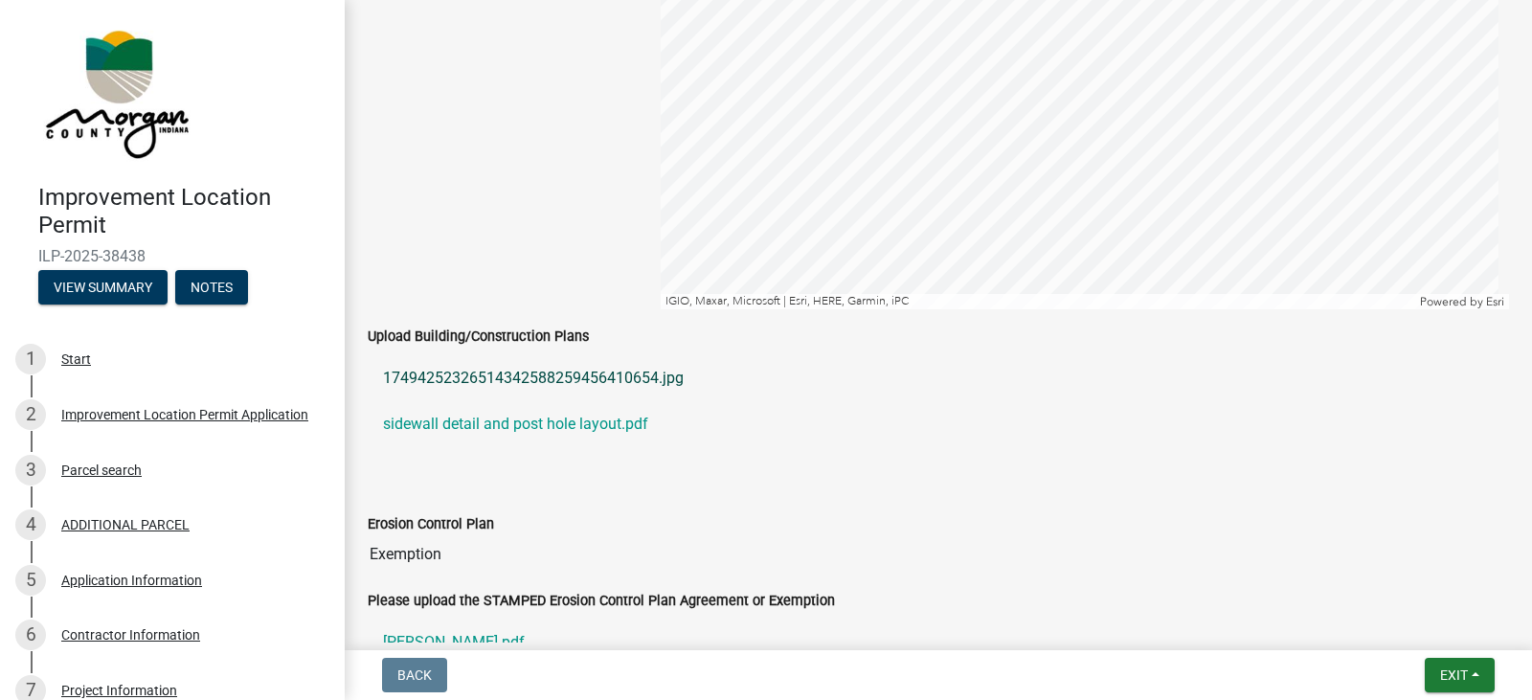
click at [608, 378] on link "17494252326514342588259456410654.jpg" at bounding box center [938, 378] width 1141 height 46
click at [596, 429] on link "sidewall detail and post hole layout.pdf" at bounding box center [938, 424] width 1141 height 46
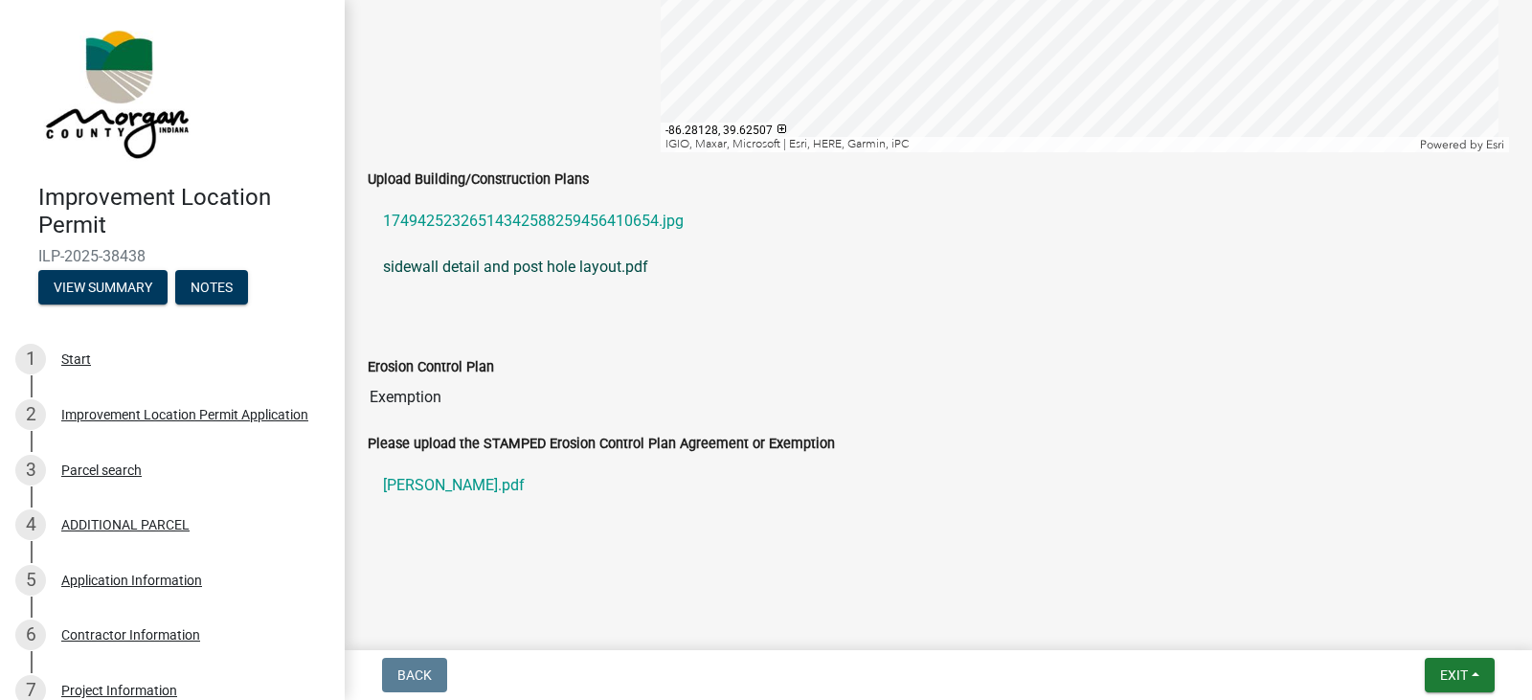
scroll to position [3702, 0]
click at [418, 486] on link "[PERSON_NAME].pdf" at bounding box center [938, 484] width 1141 height 46
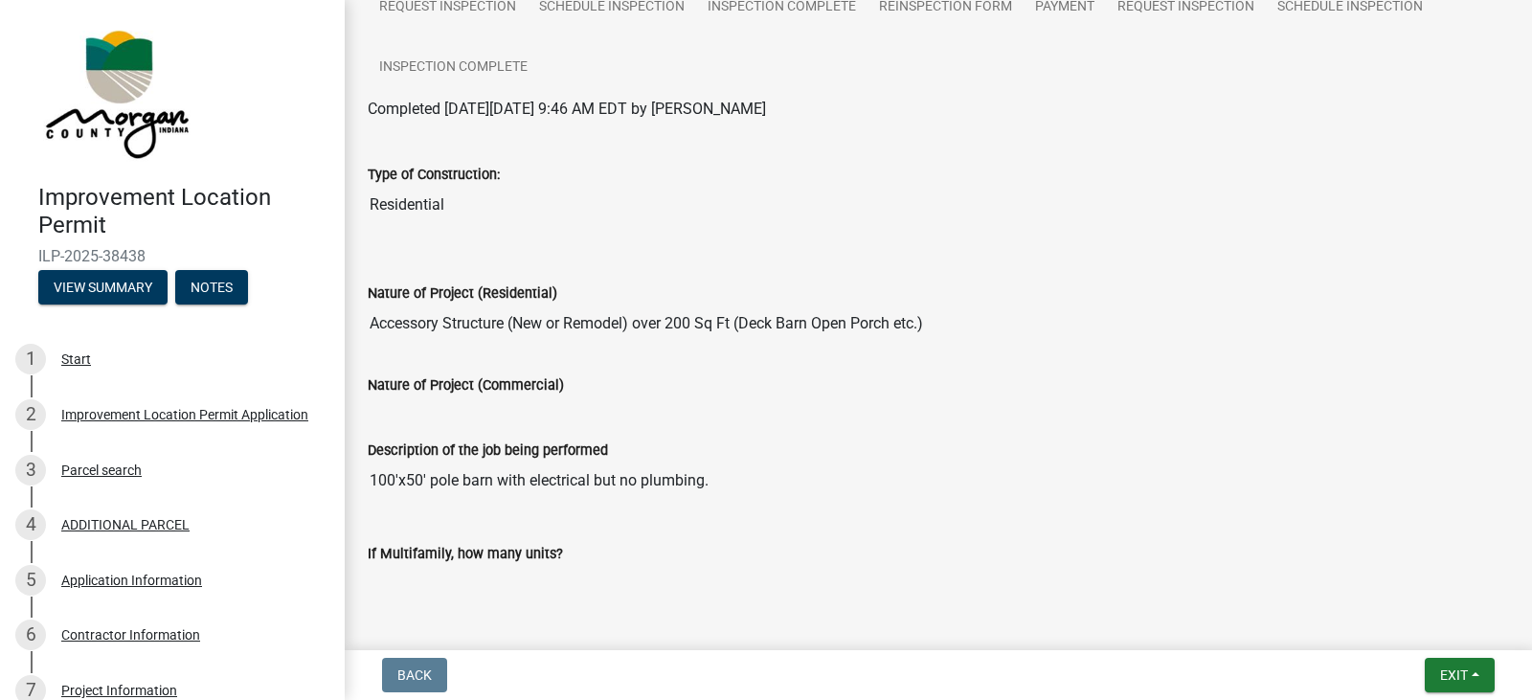
scroll to position [350, 0]
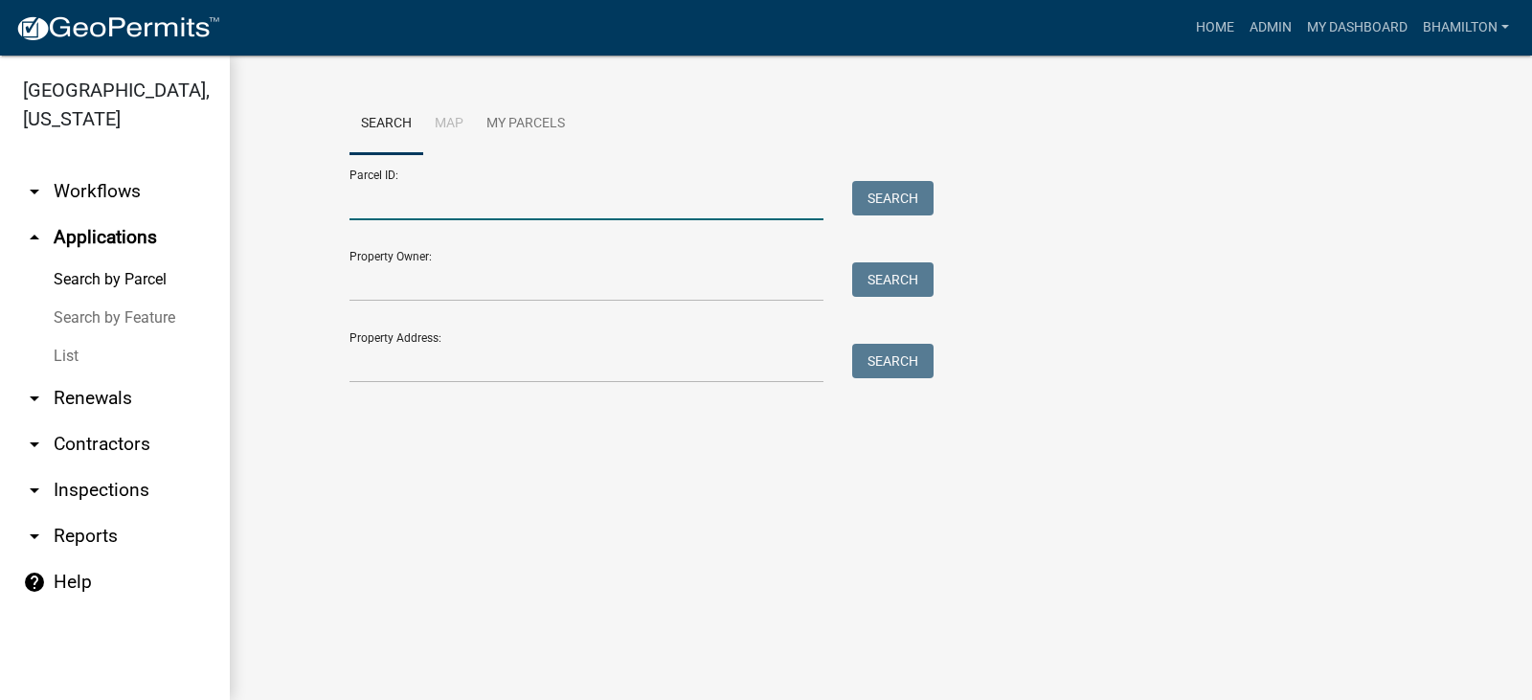
click at [373, 195] on input "Parcel ID:" at bounding box center [587, 200] width 474 height 39
paste input "55-02-26-325-005.000-015"
type input "55-02-26-325-005.000-015"
click at [885, 197] on button "Search" at bounding box center [892, 198] width 81 height 34
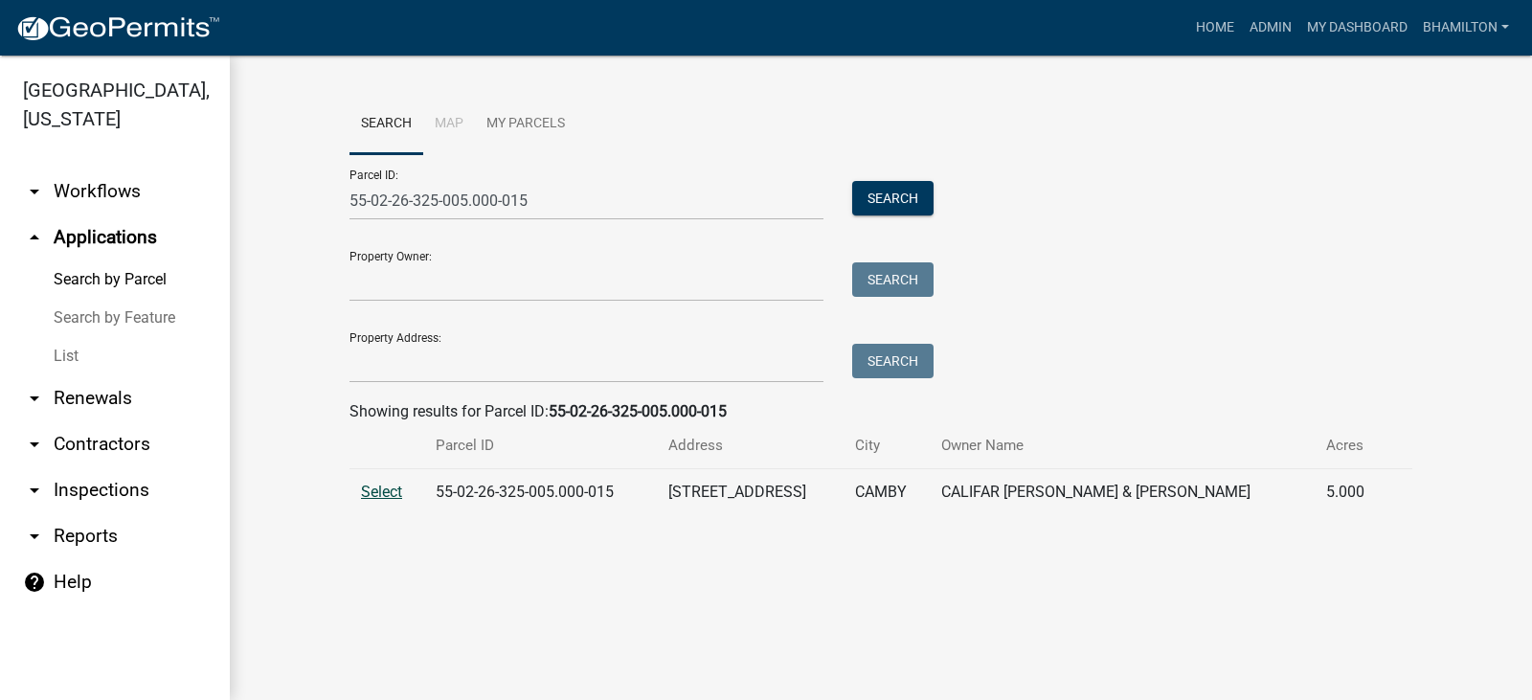
click at [392, 494] on span "Select" at bounding box center [381, 492] width 41 height 18
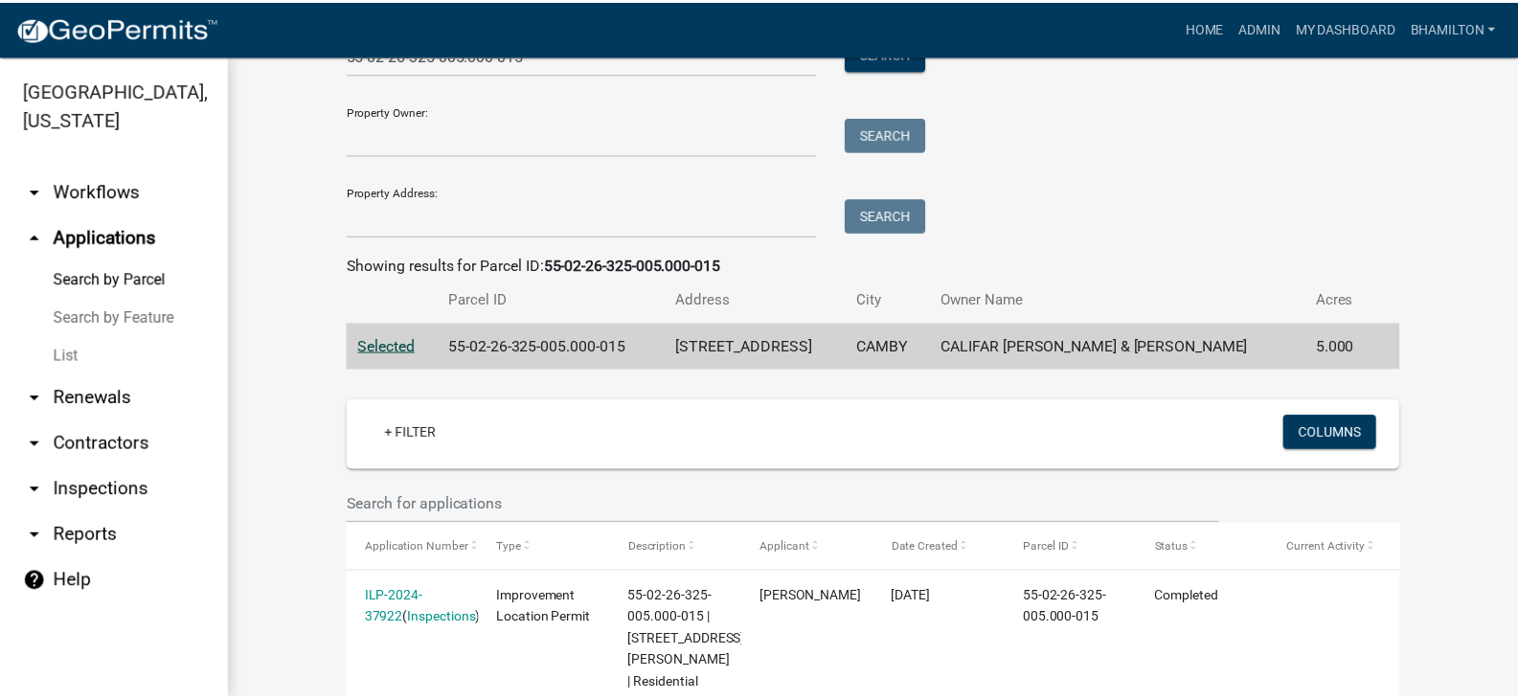
scroll to position [270, 0]
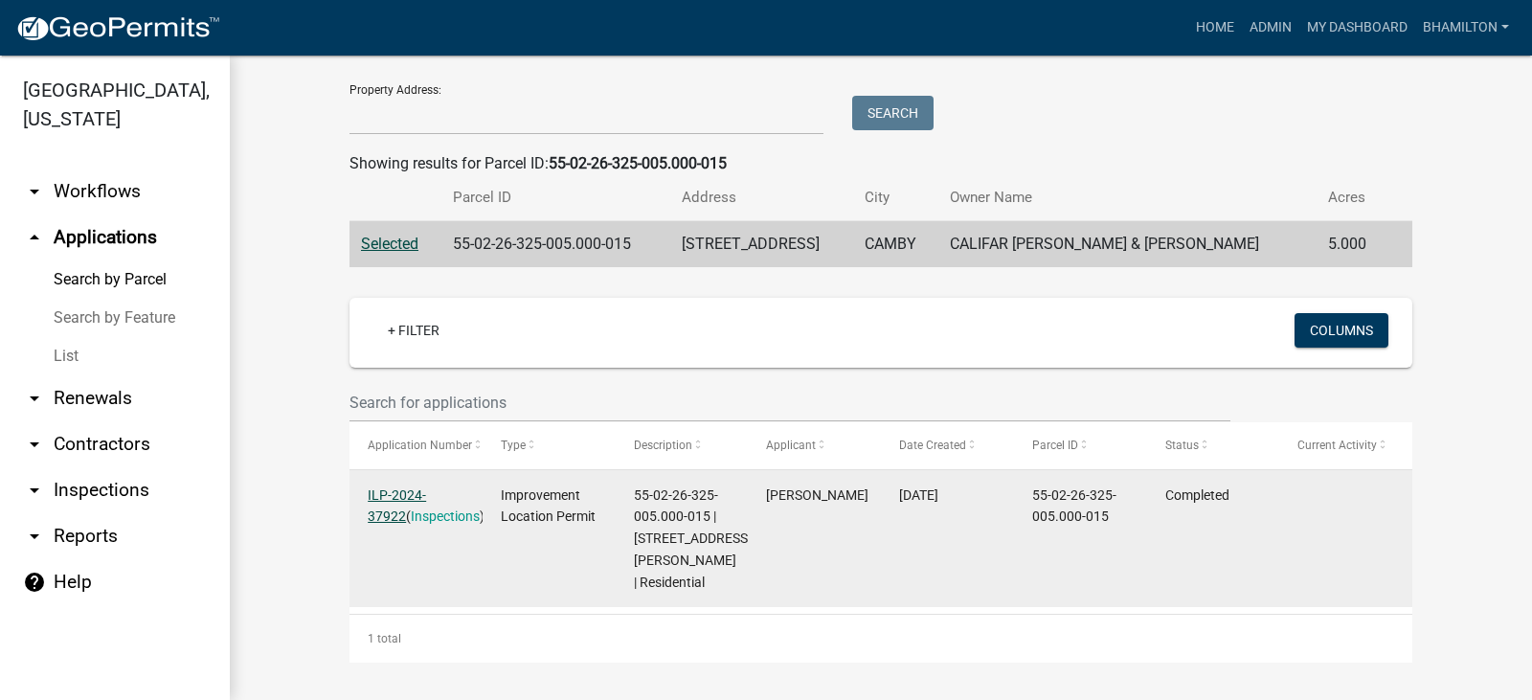
click at [426, 487] on link "ILP-2024-37922" at bounding box center [397, 505] width 58 height 37
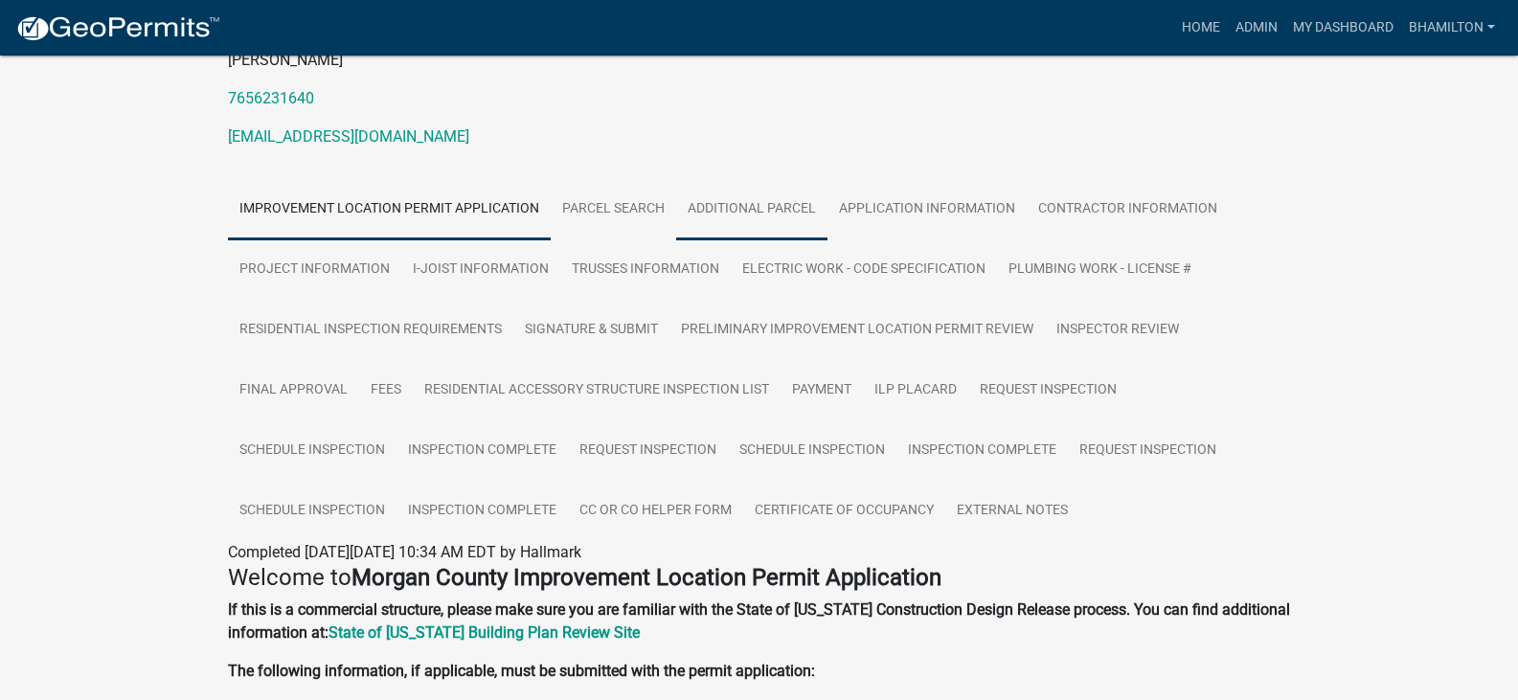
scroll to position [287, 0]
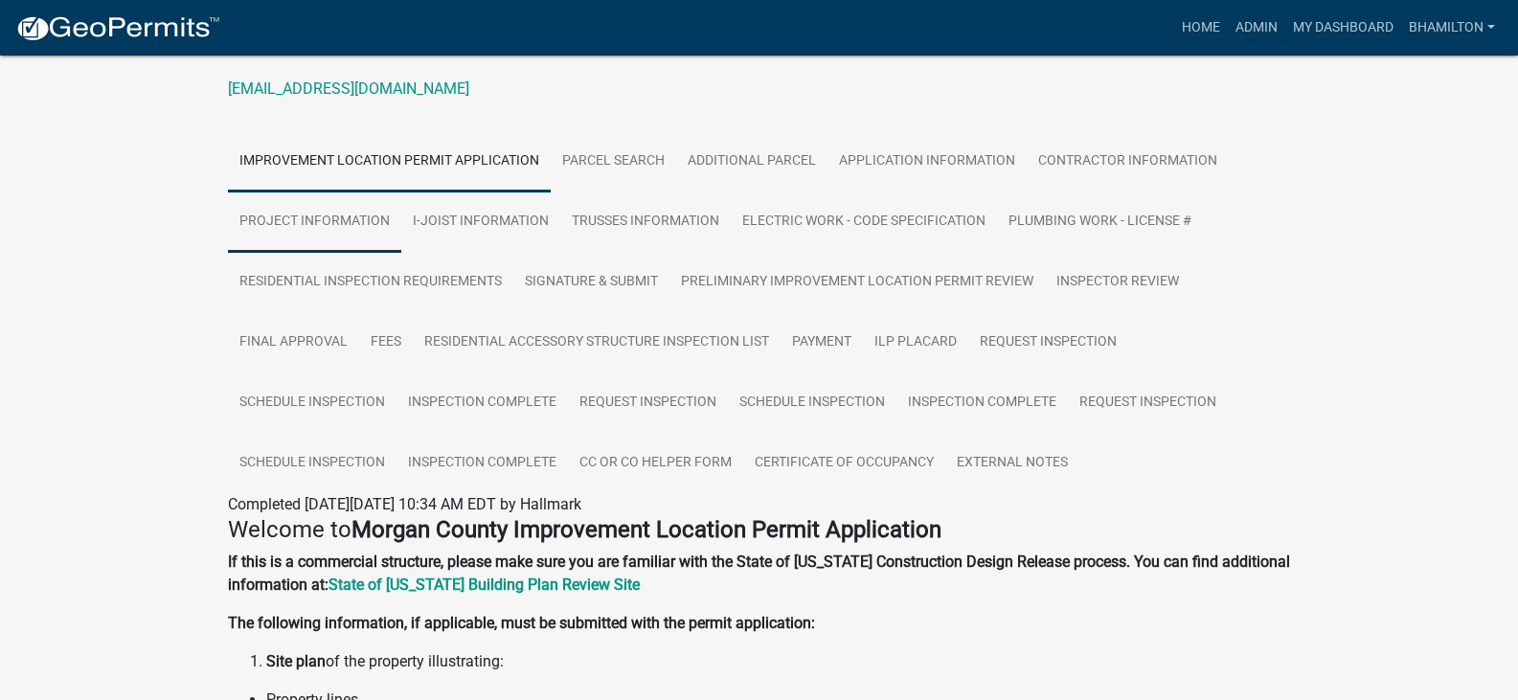
click at [341, 222] on link "Project Information" at bounding box center [314, 222] width 173 height 61
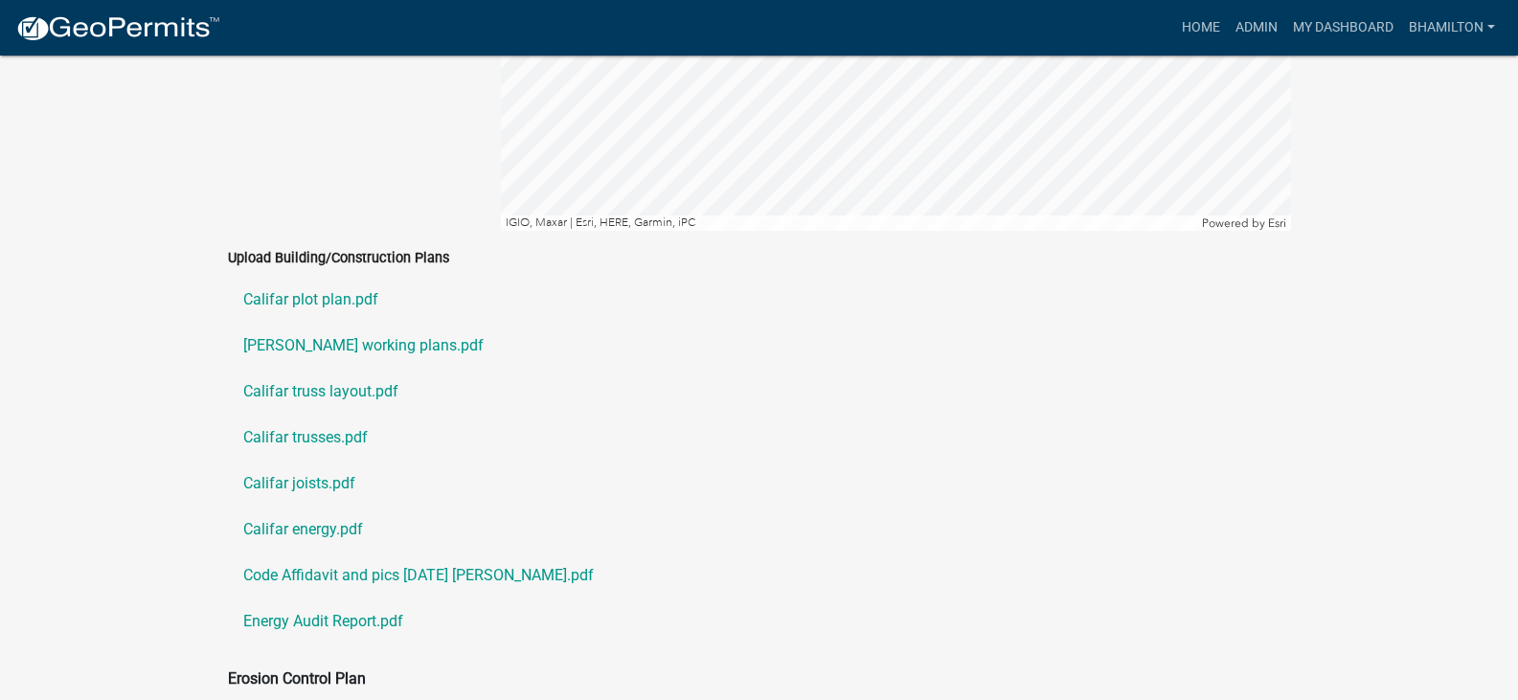
scroll to position [4335, 0]
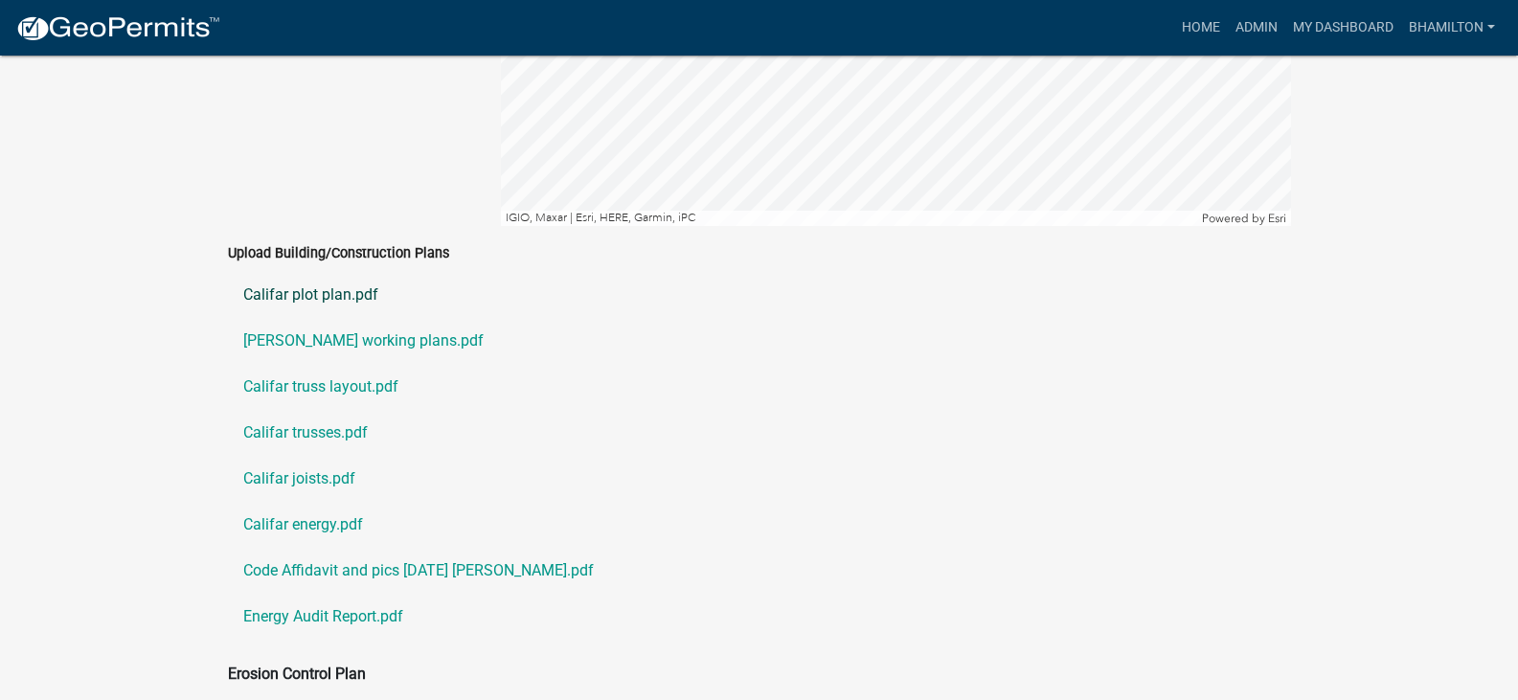
click at [325, 272] on link "Califar plot plan.pdf" at bounding box center [759, 295] width 1063 height 46
click at [330, 318] on link "[PERSON_NAME] working plans.pdf" at bounding box center [759, 341] width 1063 height 46
